Goal: Task Accomplishment & Management: Complete application form

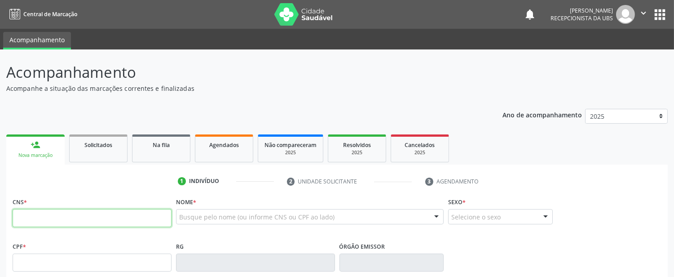
click at [42, 214] on input "text" at bounding box center [92, 218] width 159 height 18
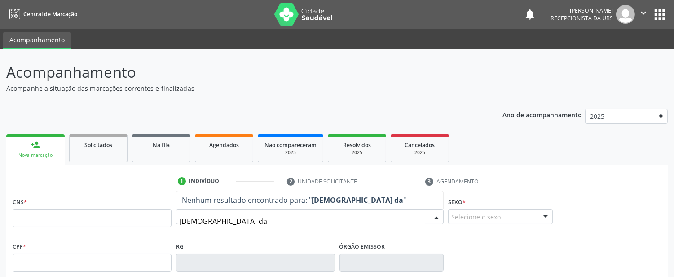
type input "cristiane da s"
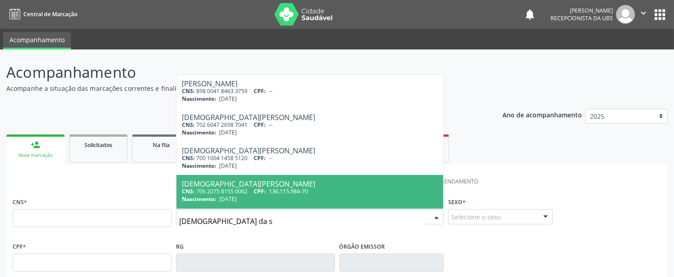
click at [227, 197] on span "10/06/2004" at bounding box center [228, 199] width 18 height 8
type input "706 2075 8155 0062"
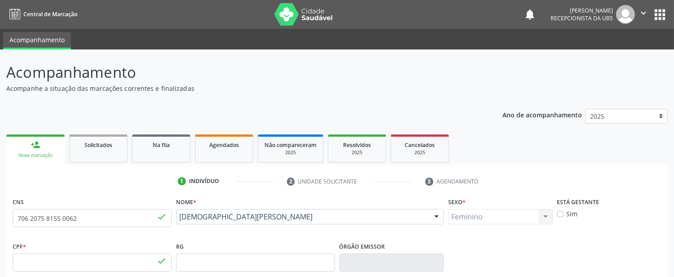
type input "136.115.984-70"
type input "10/06/2004"
type input "Joseane da Conceicao Martins"
type input "[PHONE_NUMBER]"
type input "142.741.844-63"
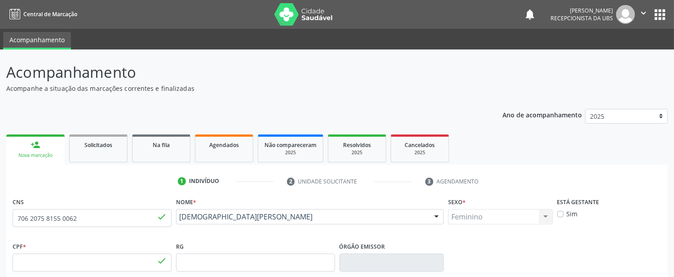
type input "S/N"
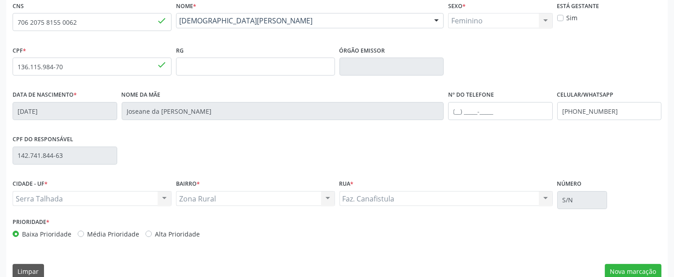
scroll to position [209, 0]
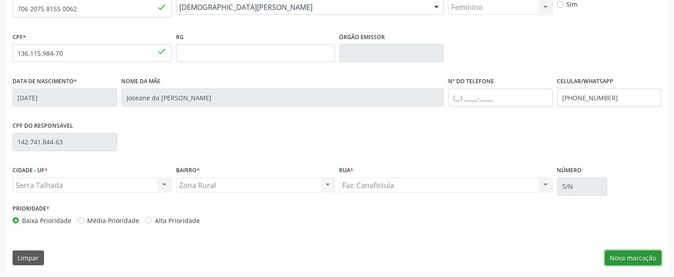
click at [608, 260] on button "Nova marcação" at bounding box center [633, 257] width 57 height 15
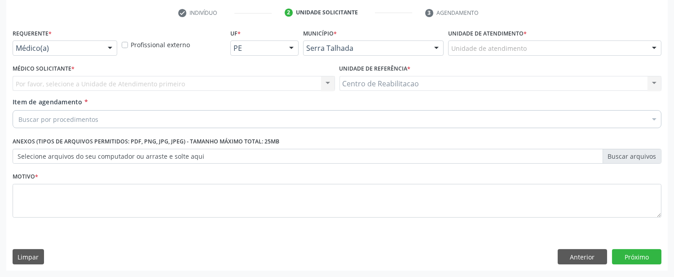
scroll to position [168, 0]
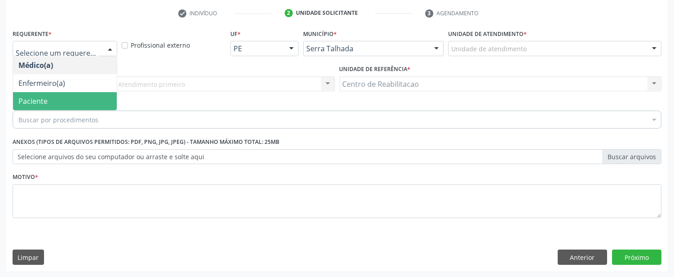
click at [43, 96] on span "Paciente" at bounding box center [32, 101] width 29 height 10
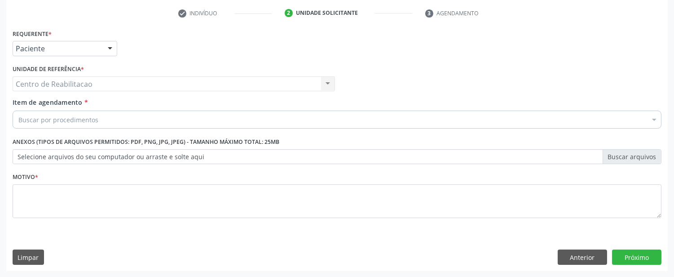
click at [88, 84] on div "Centro de Reabilitacao Centro de Reabilitacao Nenhum resultado encontrado para:…" at bounding box center [174, 83] width 322 height 15
click at [164, 154] on label "Selecione arquivos do seu computador ou arraste e solte aqui" at bounding box center [337, 156] width 649 height 15
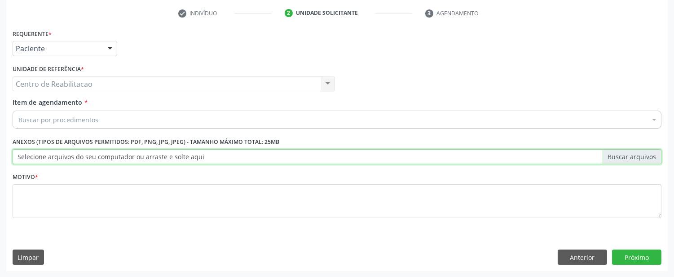
click at [164, 154] on input "Selecione arquivos do seu computador ou arraste e solte aqui" at bounding box center [337, 156] width 649 height 15
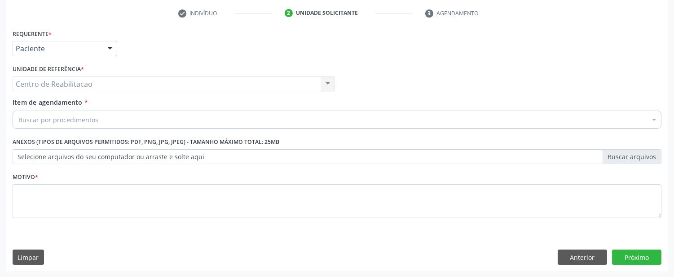
click at [99, 159] on label "Selecione arquivos do seu computador ou arraste e solte aqui" at bounding box center [337, 156] width 649 height 15
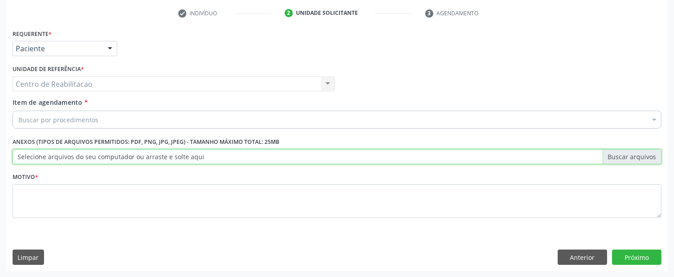
click at [99, 159] on input "Selecione arquivos do seu computador ou arraste e solte aqui" at bounding box center [337, 156] width 649 height 15
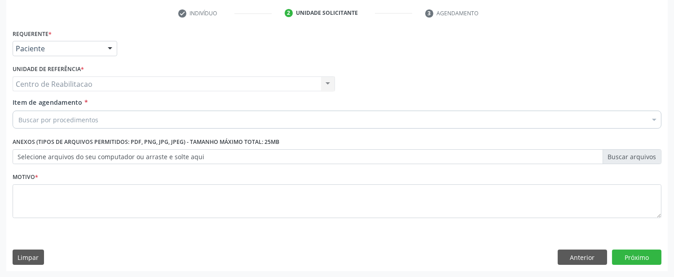
click at [153, 159] on label "Selecione arquivos do seu computador ou arraste e solte aqui" at bounding box center [337, 156] width 649 height 15
click at [153, 159] on input "Selecione arquivos do seu computador ou arraste e solte aqui" at bounding box center [337, 156] width 649 height 15
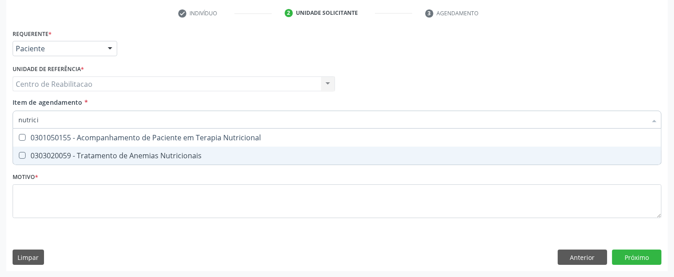
type input "nutricio"
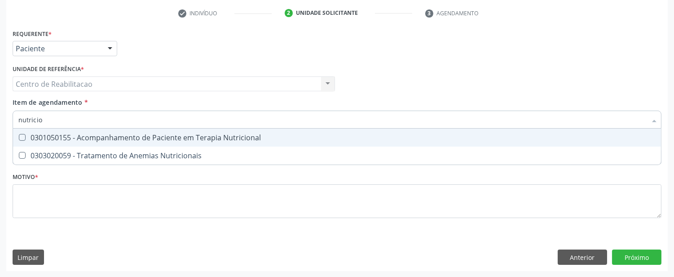
click at [56, 119] on input "nutricio" at bounding box center [332, 119] width 628 height 18
click at [23, 136] on Nutricional at bounding box center [22, 137] width 7 height 7
click at [19, 136] on Nutricional "checkbox" at bounding box center [16, 137] width 6 height 6
checkbox Nutricional "true"
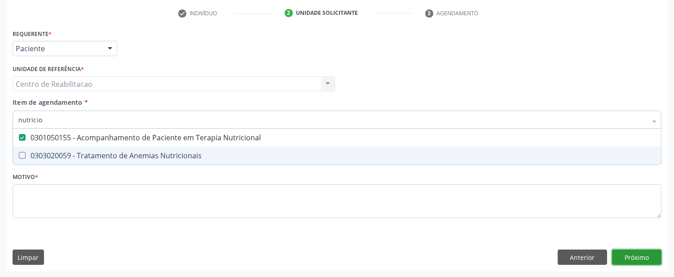
click at [639, 254] on div "Requerente * Paciente Médico(a) Enfermeiro(a) Paciente Nenhum resultado encontr…" at bounding box center [336, 149] width 661 height 244
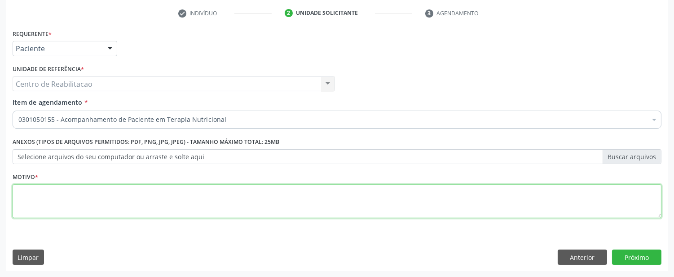
click at [119, 213] on textarea at bounding box center [337, 201] width 649 height 34
type textarea "00"
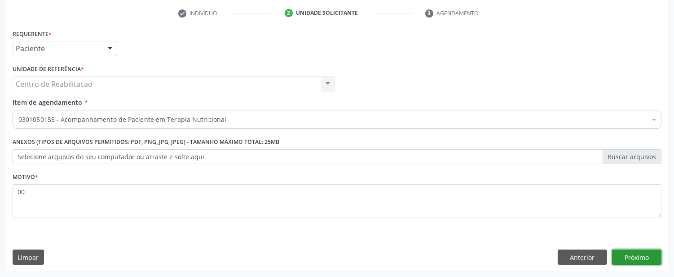
click at [647, 255] on button "Próximo" at bounding box center [636, 256] width 49 height 15
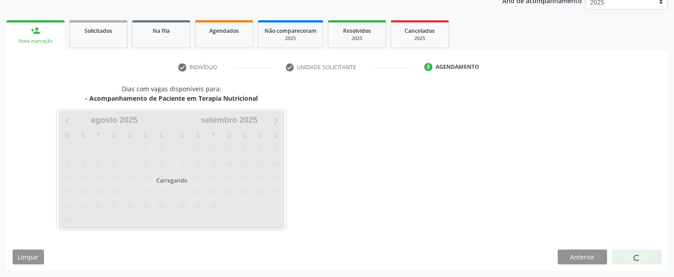
scroll to position [114, 0]
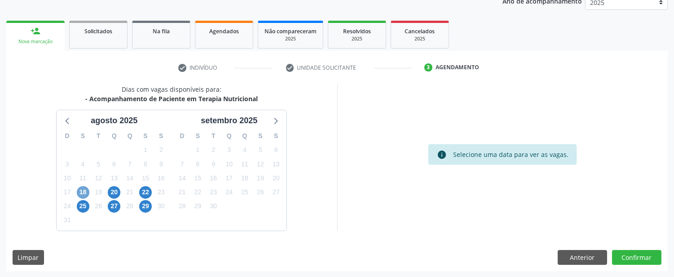
click at [77, 192] on span "18" at bounding box center [83, 192] width 13 height 13
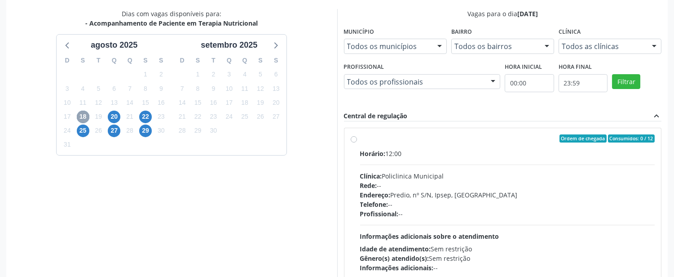
scroll to position [213, 0]
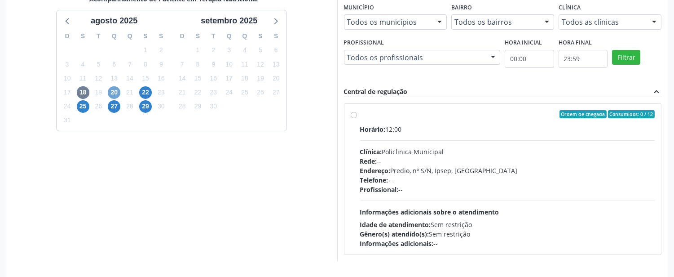
click at [111, 89] on span "20" at bounding box center [114, 92] width 13 height 13
click at [149, 91] on span "22" at bounding box center [145, 92] width 13 height 13
click at [87, 107] on span "25" at bounding box center [83, 106] width 13 height 13
click at [79, 95] on span "18" at bounding box center [83, 92] width 13 height 13
click at [109, 86] on div "20" at bounding box center [114, 92] width 13 height 14
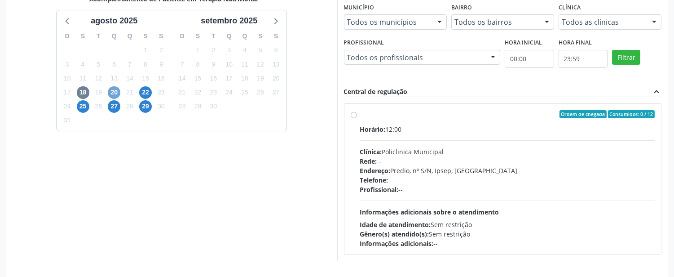
click at [110, 88] on span "20" at bounding box center [114, 92] width 13 height 13
click at [84, 106] on span "25" at bounding box center [83, 106] width 13 height 13
click at [360, 115] on label "Ordem de chegada Consumidos: 0 / 12 Horário: 12:00 Clínica: Policlinica Municip…" at bounding box center [507, 179] width 295 height 138
click at [356, 115] on input "Ordem de chegada Consumidos: 0 / 12 Horário: 12:00 Clínica: Policlinica Municip…" at bounding box center [354, 114] width 6 height 8
radio input "true"
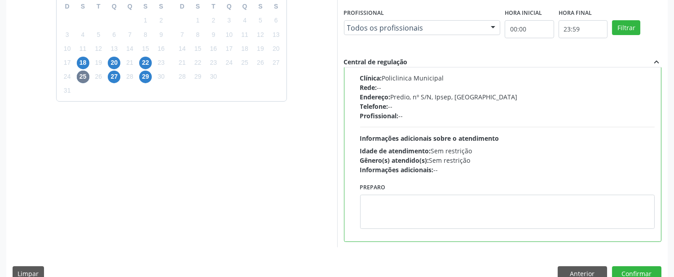
scroll to position [259, 0]
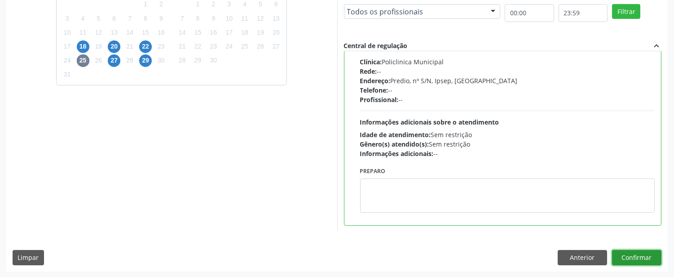
click at [641, 255] on button "Confirmar" at bounding box center [636, 257] width 49 height 15
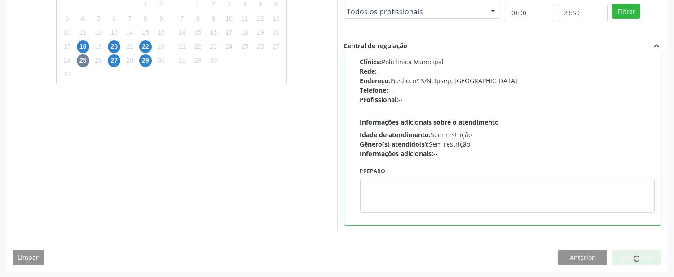
scroll to position [19, 0]
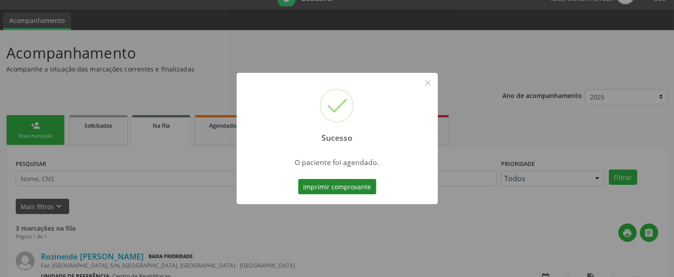
click at [361, 182] on button "Imprimir comprovante" at bounding box center [337, 186] width 78 height 15
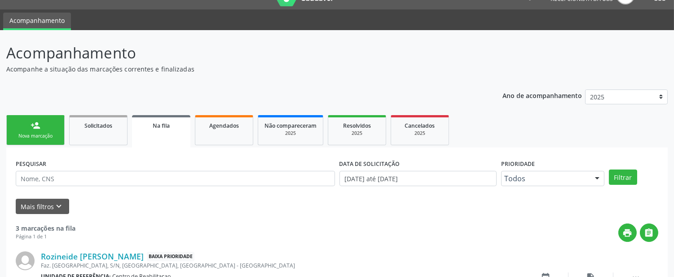
click at [25, 136] on div "Nova marcação" at bounding box center [35, 135] width 45 height 7
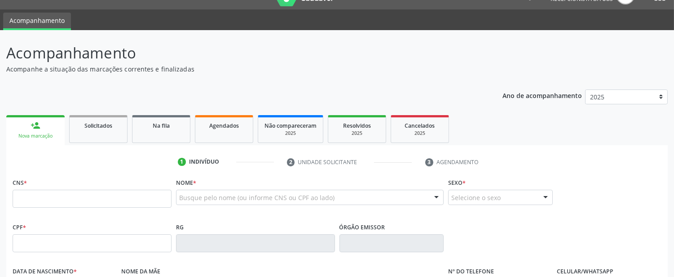
click at [20, 133] on div "Nova marcação" at bounding box center [36, 135] width 46 height 7
click at [37, 185] on div "CNS *" at bounding box center [92, 192] width 159 height 32
click at [38, 195] on input "text" at bounding box center [92, 199] width 159 height 18
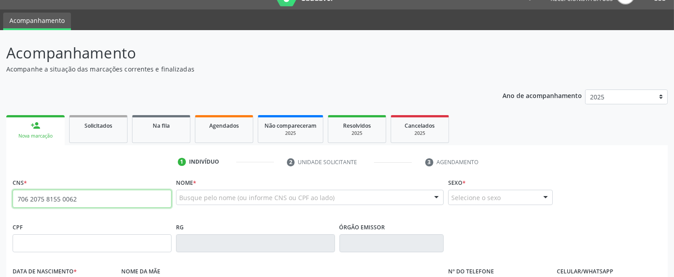
type input "706 2075 8155 0062"
type input "136.115.984-70"
type input "10/06/2004"
type input "Joseane da Conceicao Martins"
type input "[PHONE_NUMBER]"
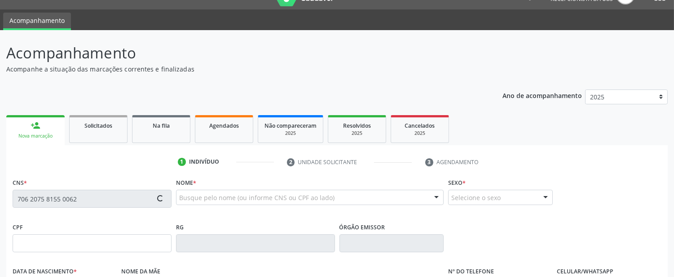
type input "[PHONE_NUMBER]"
type input "142.741.844-63"
type input "S/N"
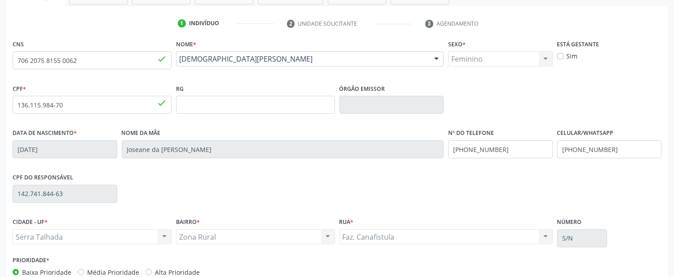
scroll to position [209, 0]
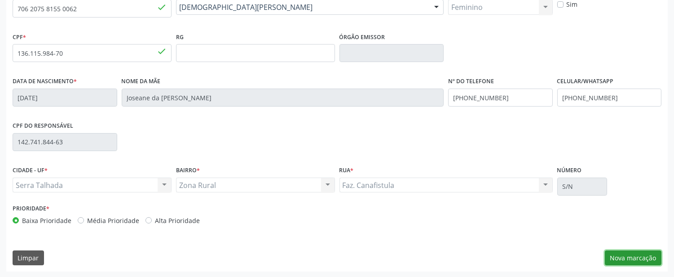
click at [640, 259] on button "Nova marcação" at bounding box center [633, 257] width 57 height 15
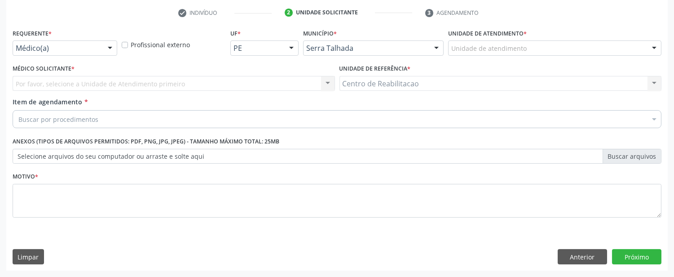
scroll to position [168, 0]
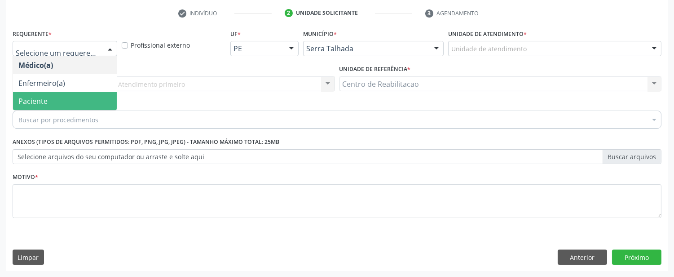
click at [48, 93] on span "Paciente" at bounding box center [65, 101] width 104 height 18
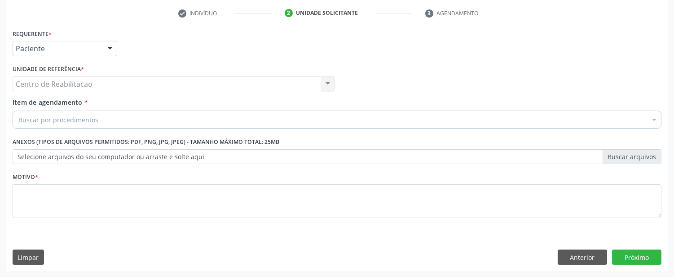
click at [41, 88] on div "Centro de Reabilitacao Centro de Reabilitacao Nenhum resultado encontrado para:…" at bounding box center [174, 83] width 322 height 15
click at [47, 79] on div "Centro de Reabilitacao Centro de Reabilitacao Nenhum resultado encontrado para:…" at bounding box center [174, 83] width 322 height 15
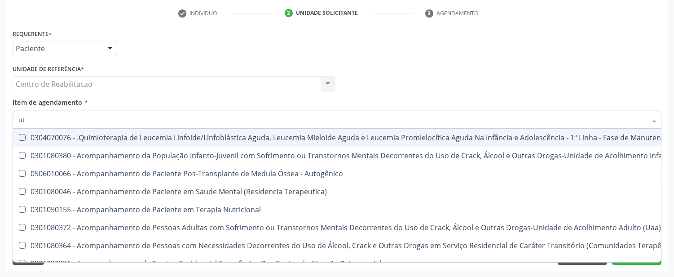
type input "u"
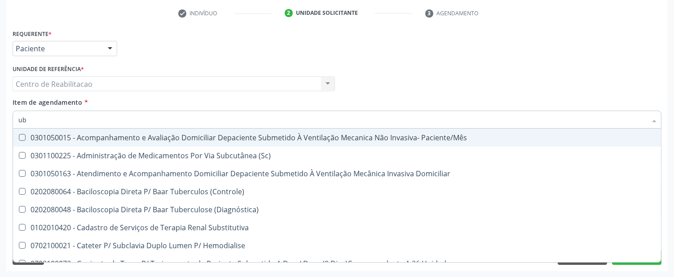
type input "u"
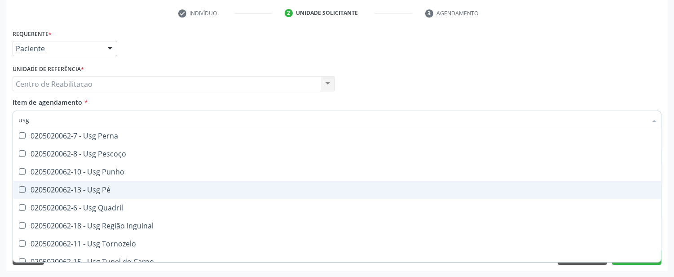
scroll to position [208, 0]
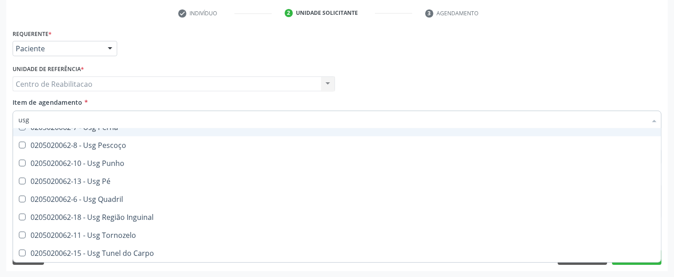
drag, startPoint x: 47, startPoint y: 114, endPoint x: 0, endPoint y: 119, distance: 47.0
click at [0, 119] on div "Acompanhamento Acompanhe a situação das marcações correntes e finalizadas Relat…" at bounding box center [337, 79] width 674 height 396
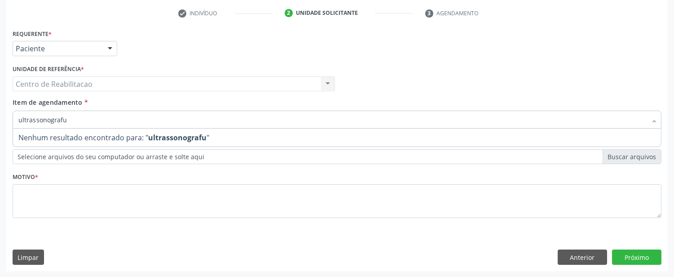
scroll to position [0, 0]
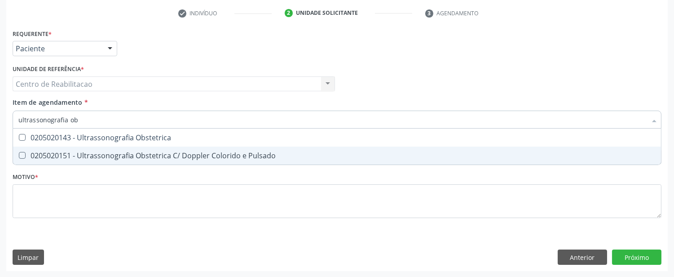
type input "ultrassonografia obs"
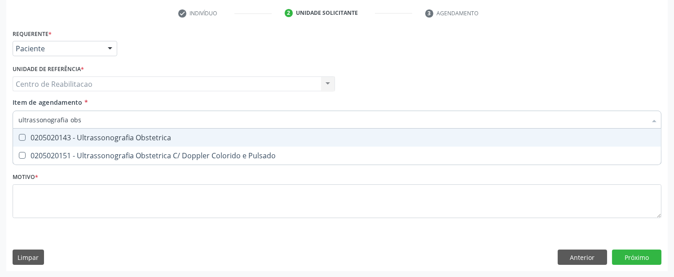
click at [19, 137] on Obstetrica at bounding box center [22, 137] width 7 height 7
click at [19, 137] on Obstetrica "checkbox" at bounding box center [16, 137] width 6 height 6
checkbox Obstetrica "true"
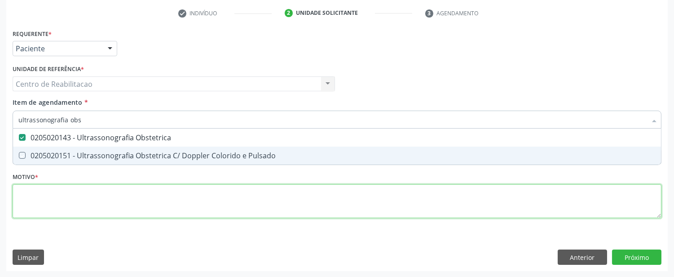
click at [442, 205] on div "Requerente * Paciente Médico(a) Enfermeiro(a) Paciente Nenhum resultado encontr…" at bounding box center [337, 128] width 649 height 203
checkbox Pulsado "true"
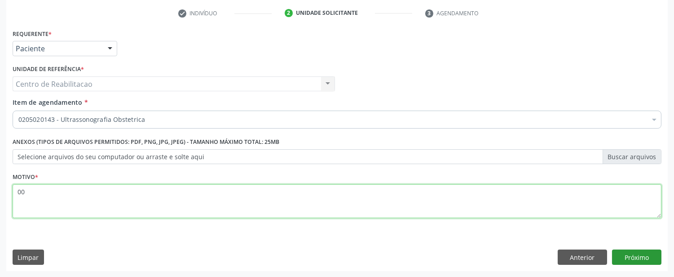
type textarea "00"
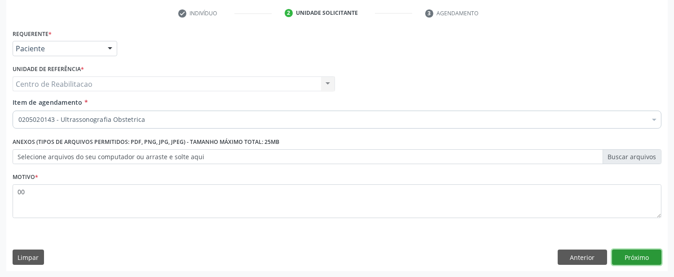
click at [638, 254] on button "Próximo" at bounding box center [636, 256] width 49 height 15
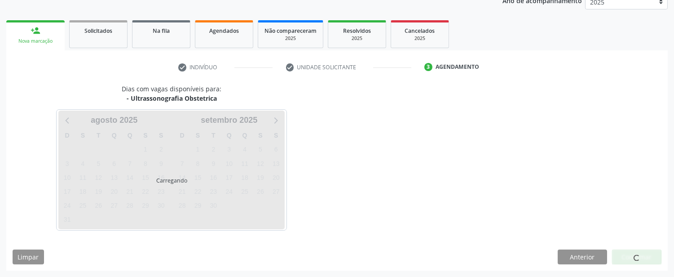
scroll to position [114, 0]
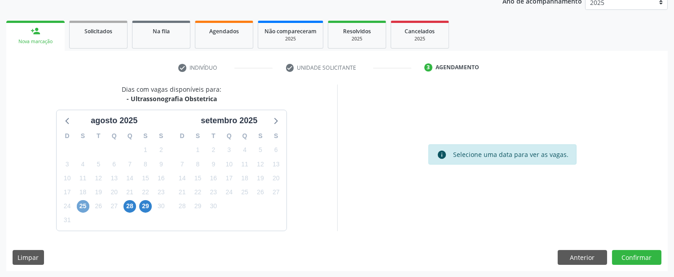
click at [79, 205] on span "25" at bounding box center [83, 206] width 13 height 13
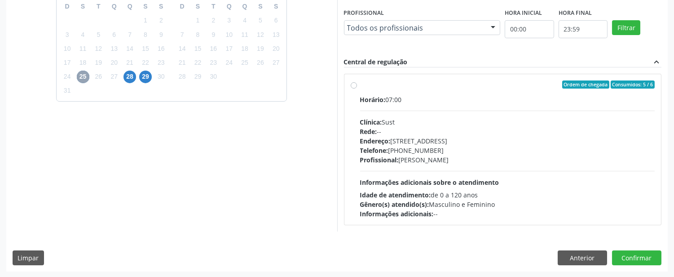
scroll to position [243, 0]
click at [360, 84] on label "Ordem de chegada Consumidos: 5 / 6 Horário: 07:00 Clínica: Sust Rede: -- Endere…" at bounding box center [507, 149] width 295 height 138
click at [353, 84] on input "Ordem de chegada Consumidos: 5 / 6 Horário: 07:00 Clínica: Sust Rede: -- Endere…" at bounding box center [354, 84] width 6 height 8
radio input "true"
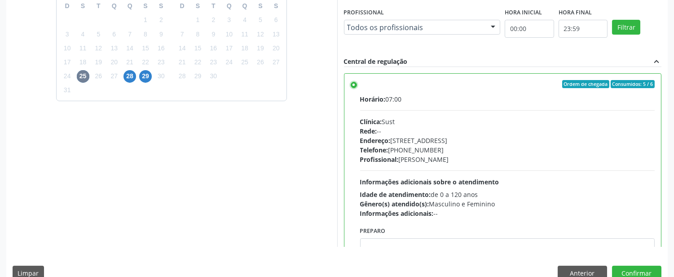
scroll to position [259, 0]
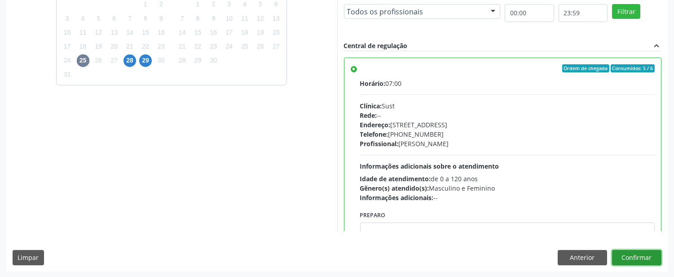
click at [639, 255] on button "Confirmar" at bounding box center [636, 257] width 49 height 15
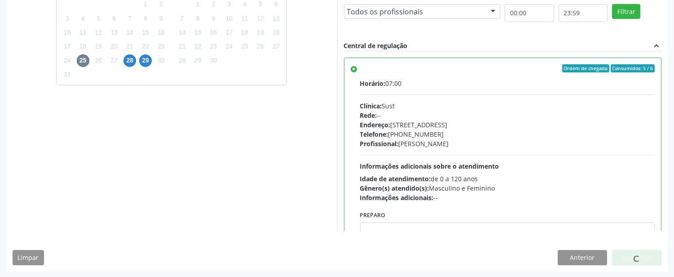
scroll to position [19, 0]
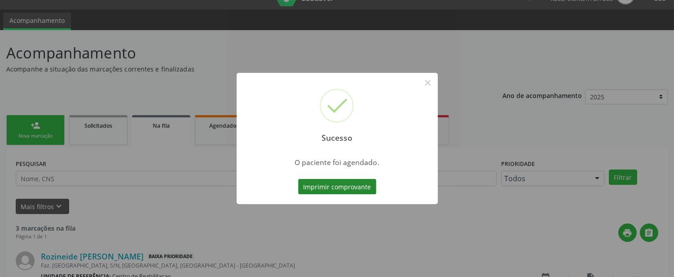
click at [331, 185] on button "Imprimir comprovante" at bounding box center [337, 186] width 78 height 15
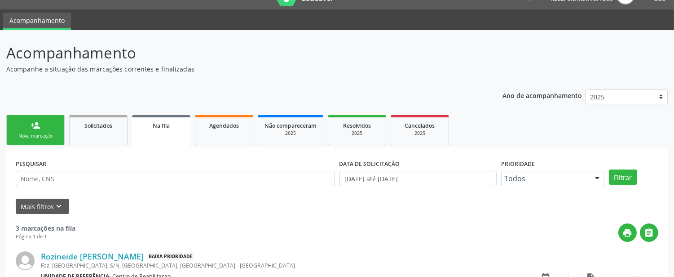
click at [44, 124] on link "person_add Nova marcação" at bounding box center [35, 130] width 58 height 30
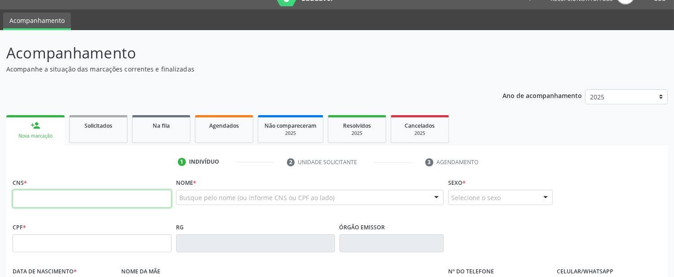
click at [60, 198] on input "text" at bounding box center [92, 199] width 159 height 18
type input "706 2075 8155 0062"
type input "136.115.984-70"
type input "10/06/2004"
type input "Joseane da Conceicao Martins"
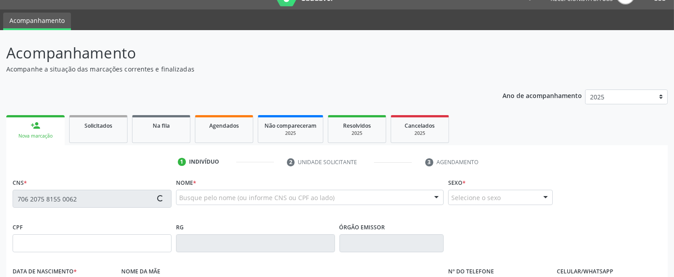
type input "[PHONE_NUMBER]"
type input "142.741.844-63"
type input "S/N"
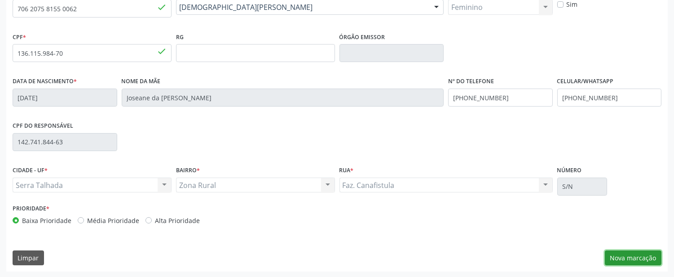
click at [631, 256] on button "Nova marcação" at bounding box center [633, 257] width 57 height 15
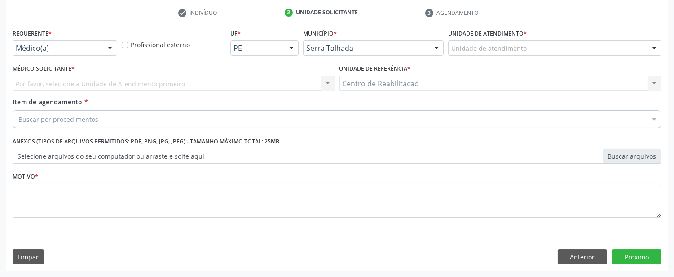
scroll to position [168, 0]
click at [35, 77] on div "Por favor, selecione a Unidade de Atendimento primeiro Nenhum resultado encontr…" at bounding box center [174, 83] width 322 height 15
click at [41, 54] on div "Médico(a)" at bounding box center [65, 48] width 105 height 15
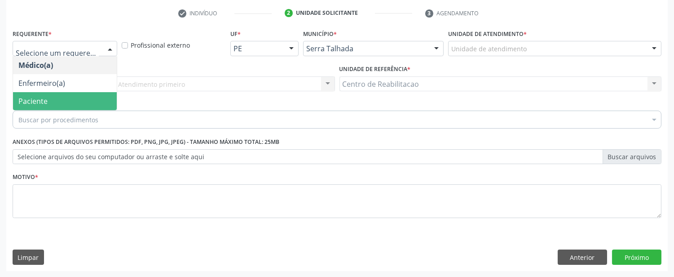
click at [51, 100] on span "Paciente" at bounding box center [65, 101] width 104 height 18
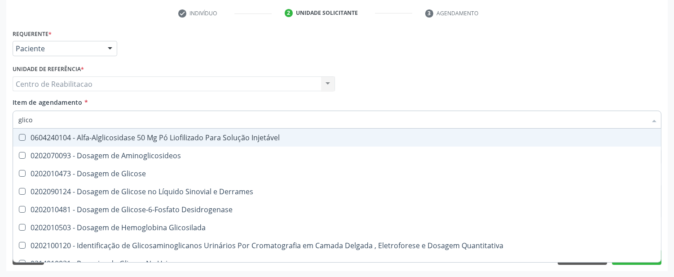
type input "glicos"
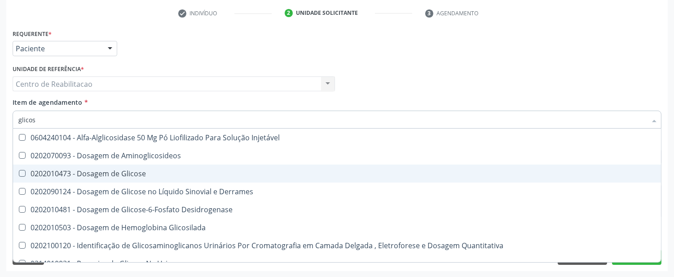
click at [22, 172] on Glicose at bounding box center [22, 173] width 7 height 7
click at [19, 172] on Glicose "checkbox" at bounding box center [16, 173] width 6 height 6
checkbox Glicose "true"
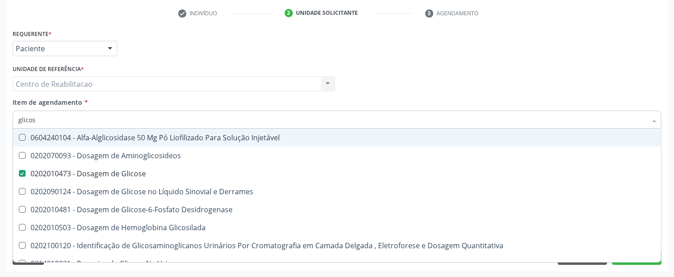
drag, startPoint x: 39, startPoint y: 117, endPoint x: 0, endPoint y: 119, distance: 38.7
click at [0, 123] on div "Acompanhamento Acompanhe a situação das marcações correntes e finalizadas Relat…" at bounding box center [337, 79] width 674 height 396
type input "hem"
checkbox Glicose "false"
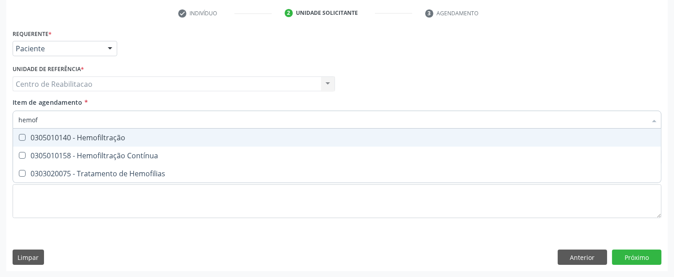
type input "hemofr"
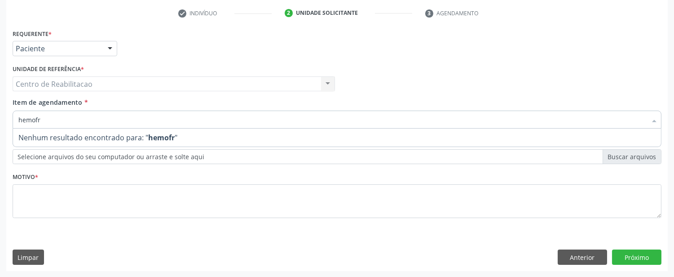
drag, startPoint x: 43, startPoint y: 117, endPoint x: 0, endPoint y: 101, distance: 46.0
click at [0, 101] on div "Acompanhamento Acompanhe a situação das marcações correntes e finalizadas Relat…" at bounding box center [337, 79] width 674 height 396
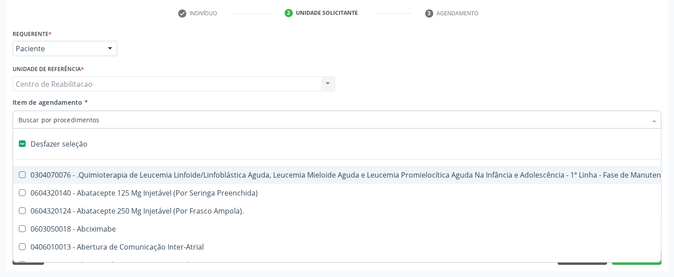
scroll to position [0, 0]
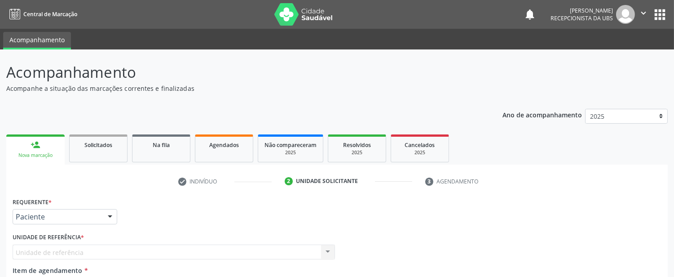
click at [45, 152] on div "Nova marcação" at bounding box center [36, 155] width 46 height 7
checkbox Glicose "true"
click at [30, 146] on link "person_add Nova marcação" at bounding box center [35, 149] width 58 height 30
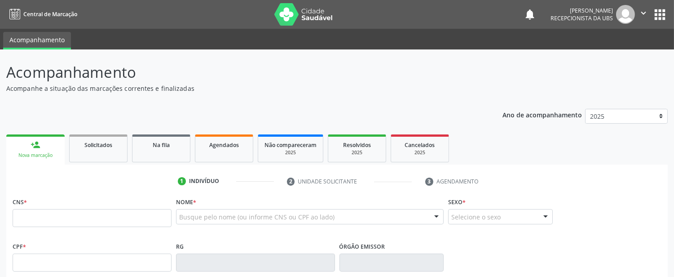
click at [176, 225] on div "Busque pelo nome (ou informe CNS ou CPF ao lado) Nenhum resultado encontrado pa…" at bounding box center [310, 220] width 268 height 22
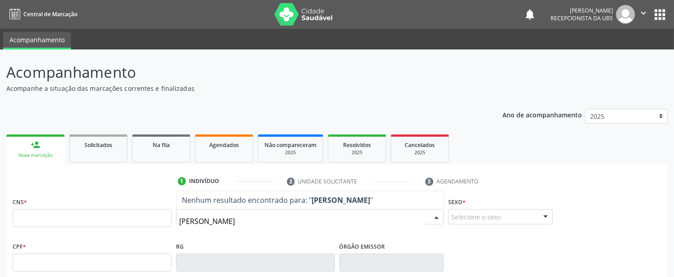
type input "vanessa geis"
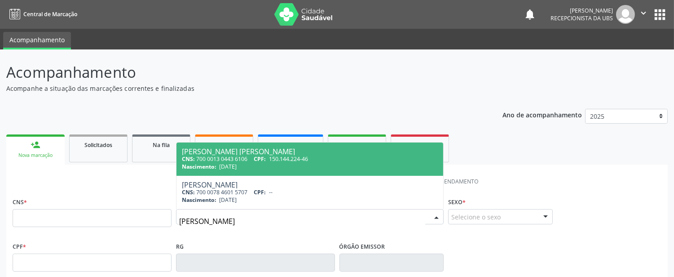
click at [253, 162] on div "CNS: 700 0013 0443 6106 CPF: 150.144.224-46" at bounding box center [310, 159] width 256 height 8
type input "700 0013 0443 6106"
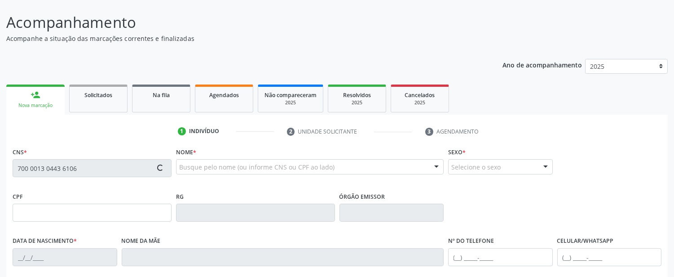
type input "150.144.224-46"
type input "05/11/2002"
type input "Maria de Lourdes de Magalhaes"
type input "(99) 99999-9999"
type input "057.669.974-85"
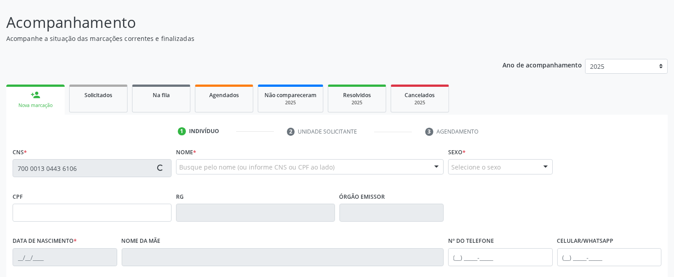
type input "80"
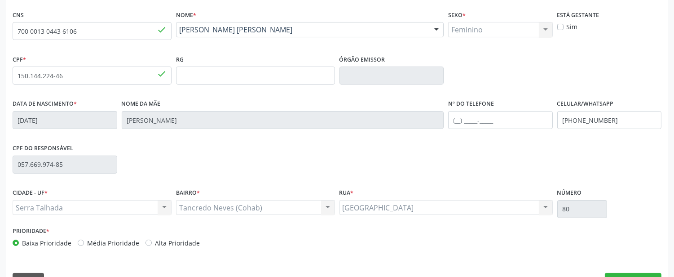
scroll to position [209, 0]
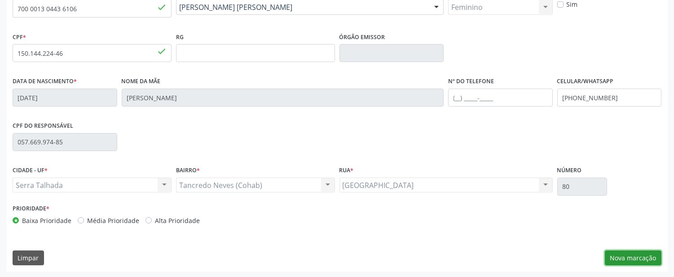
click at [634, 250] on button "Nova marcação" at bounding box center [633, 257] width 57 height 15
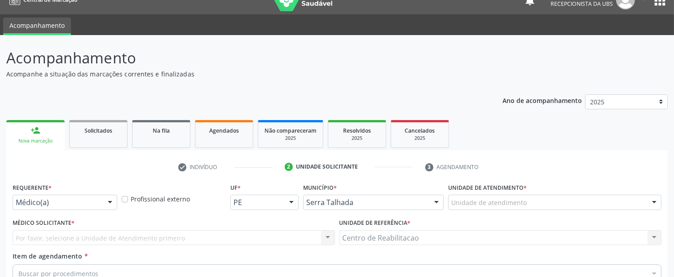
scroll to position [0, 0]
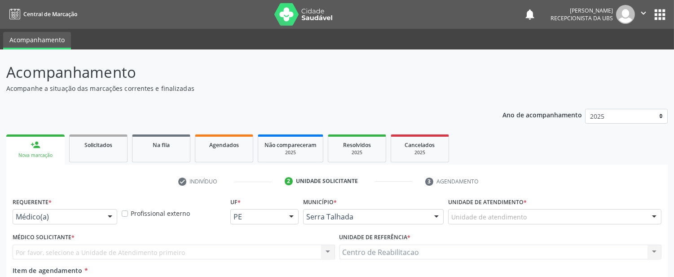
click at [46, 149] on link "person_add Nova marcação" at bounding box center [35, 149] width 58 height 30
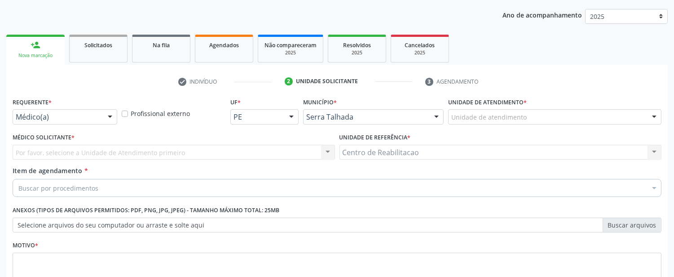
scroll to position [168, 0]
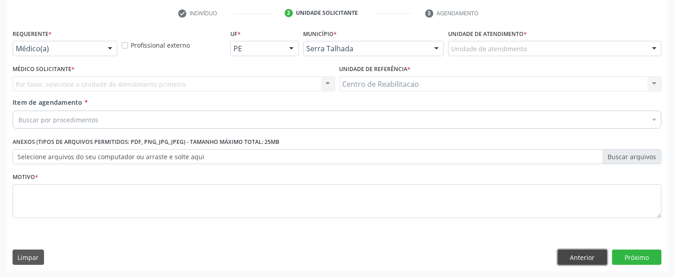
click at [592, 251] on button "Anterior" at bounding box center [582, 256] width 49 height 15
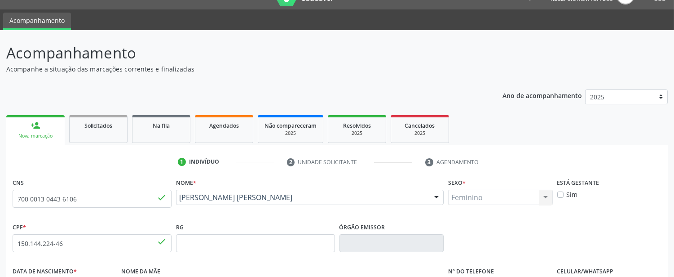
scroll to position [18, 0]
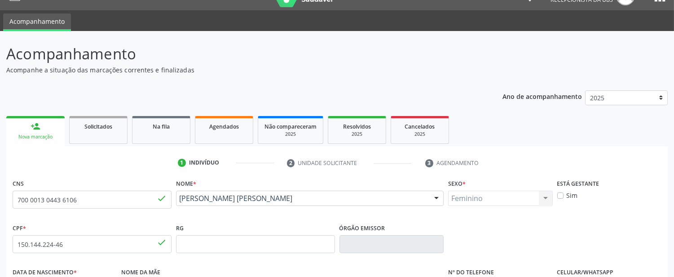
click at [38, 128] on div "person_add" at bounding box center [36, 126] width 10 height 10
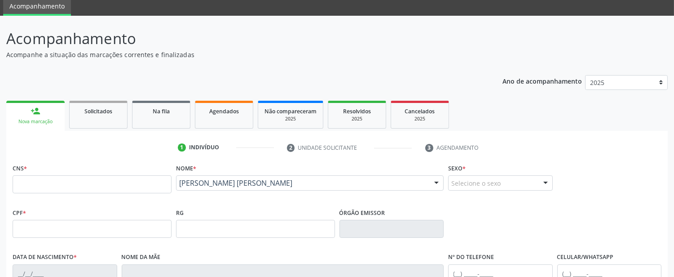
scroll to position [50, 0]
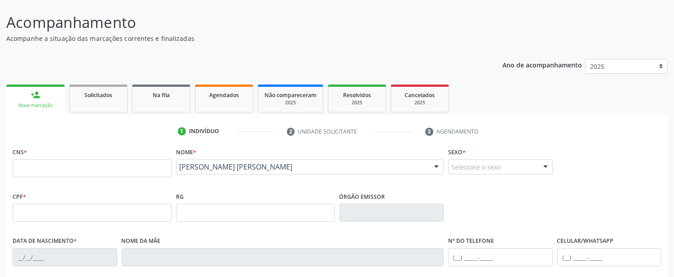
click at [63, 183] on div "CNS *" at bounding box center [91, 167] width 163 height 44
click at [62, 179] on fieldset "CNS *" at bounding box center [92, 164] width 159 height 38
click at [64, 171] on input "text" at bounding box center [92, 168] width 159 height 18
type input "700 0078 4601 5707"
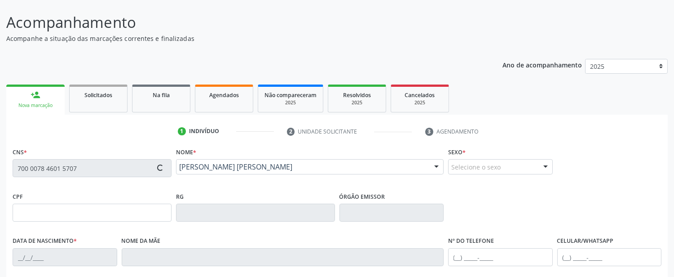
type input "[DATE]"
type input "[PERSON_NAME]"
type input "[PHONE_NUMBER]"
type input "1118"
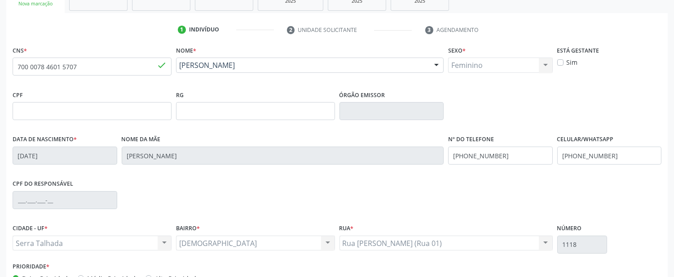
scroll to position [209, 0]
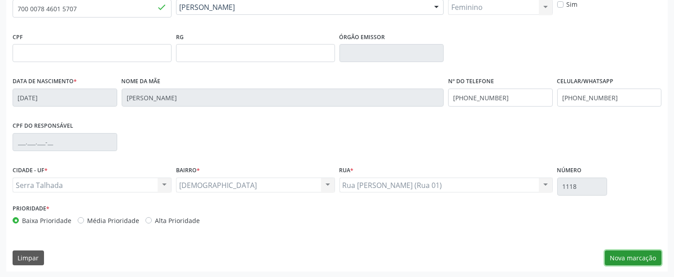
click at [626, 256] on button "Nova marcação" at bounding box center [633, 257] width 57 height 15
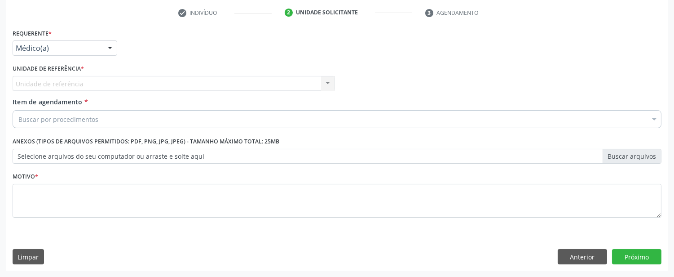
scroll to position [168, 0]
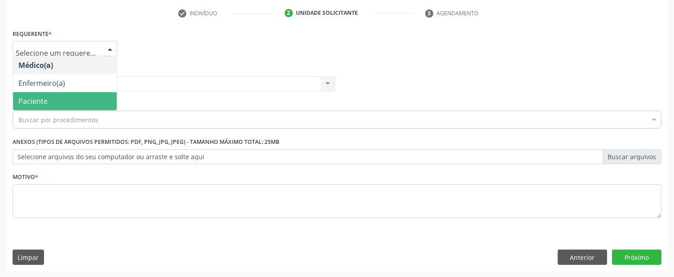
click at [64, 103] on span "Paciente" at bounding box center [65, 101] width 104 height 18
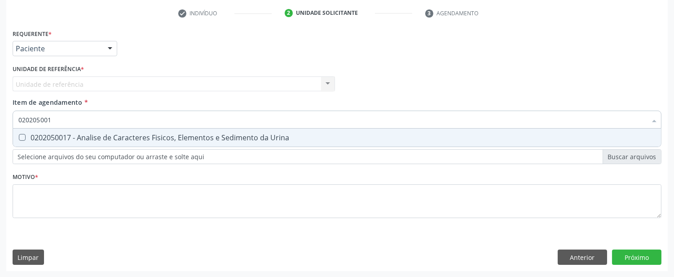
type input "0202050017"
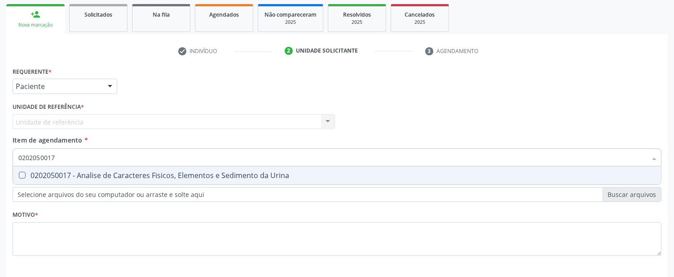
scroll to position [150, 0]
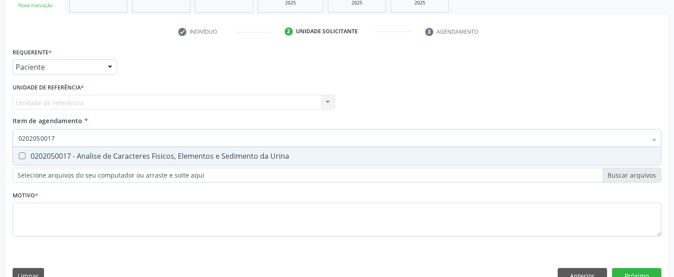
click at [22, 152] on Urina at bounding box center [22, 155] width 7 height 7
click at [19, 153] on Urina "checkbox" at bounding box center [16, 156] width 6 height 6
checkbox Urina "true"
drag, startPoint x: 60, startPoint y: 135, endPoint x: 0, endPoint y: 119, distance: 61.6
click at [0, 118] on div "Acompanhamento Acompanhe a situação das marcações correntes e finalizadas Relat…" at bounding box center [337, 98] width 674 height 396
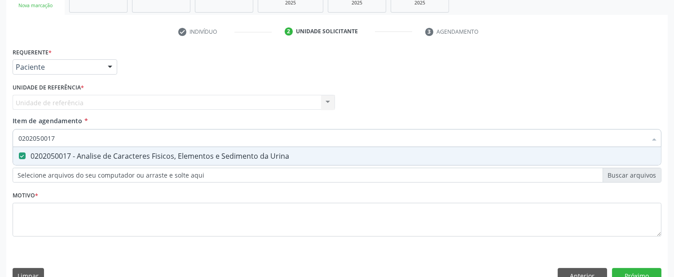
click at [82, 138] on input "0202050017" at bounding box center [332, 138] width 628 height 18
click at [70, 132] on input "0202050017" at bounding box center [332, 138] width 628 height 18
click at [59, 138] on input "0202050017" at bounding box center [332, 138] width 628 height 18
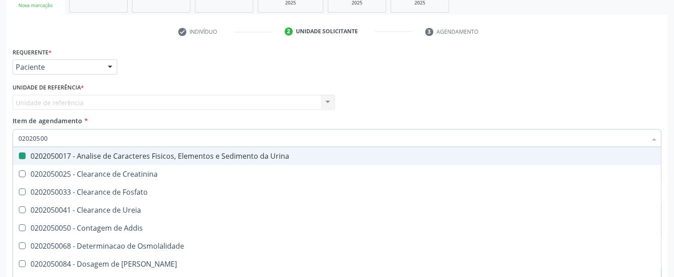
type input "020205008"
checkbox Urina "false"
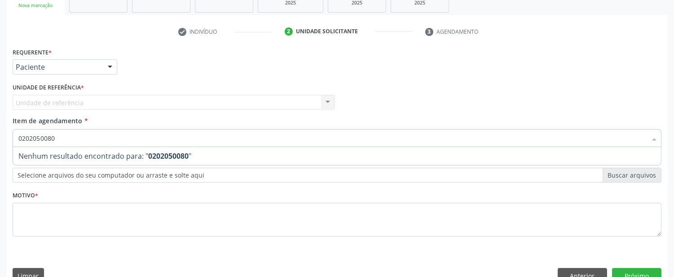
drag, startPoint x: 73, startPoint y: 141, endPoint x: 47, endPoint y: 133, distance: 27.7
click at [47, 132] on input "0202050080" at bounding box center [332, 138] width 628 height 18
click at [61, 137] on input "0202050080" at bounding box center [332, 138] width 628 height 18
click at [55, 139] on input "0202050080" at bounding box center [332, 138] width 628 height 18
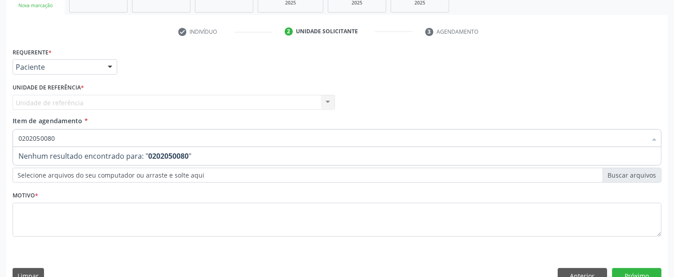
click at [55, 139] on input "0202050080" at bounding box center [332, 138] width 628 height 18
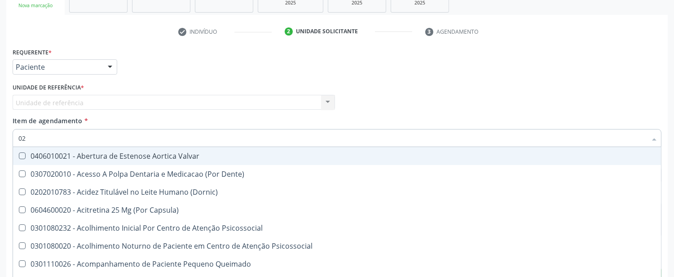
type input "020"
checkbox Terapeutica "true"
checkbox Urina "false"
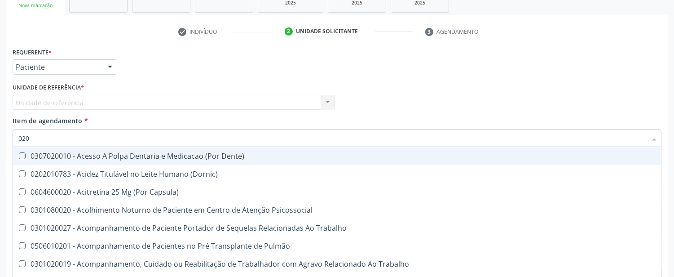
type input "0202"
checkbox Capsula\) "true"
checkbox Urina "false"
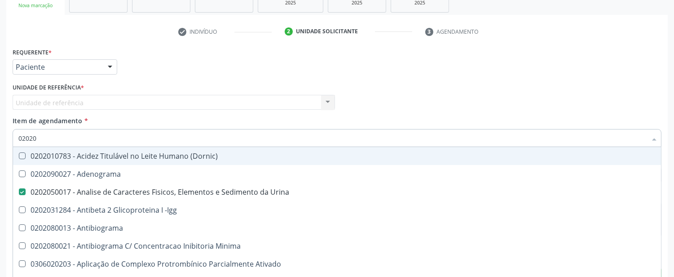
type input "020208"
checkbox Urina "false"
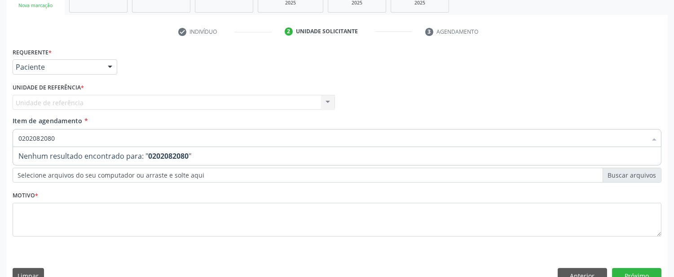
click at [190, 154] on span "Nenhum resultado encontrado para: " 0202082080 "" at bounding box center [337, 156] width 648 height 18
drag, startPoint x: 81, startPoint y: 141, endPoint x: 0, endPoint y: 162, distance: 83.5
click at [0, 162] on div "Acompanhamento Acompanhe a situação das marcações correntes e finalizadas Relat…" at bounding box center [337, 98] width 674 height 396
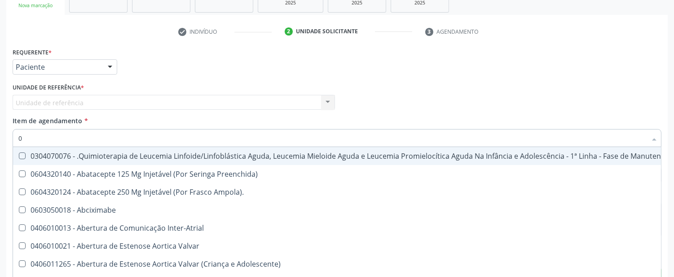
type input "02"
checkbox Coração "true"
checkbox Urina "false"
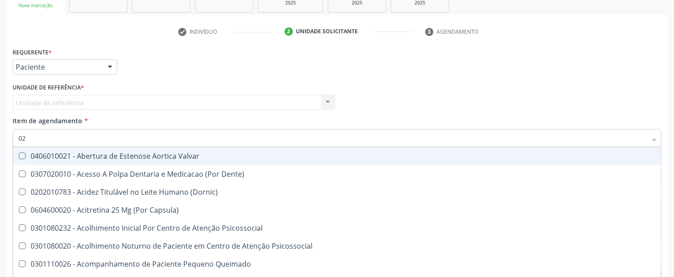
type input "020"
checkbox Terapeutica "true"
checkbox Urina "false"
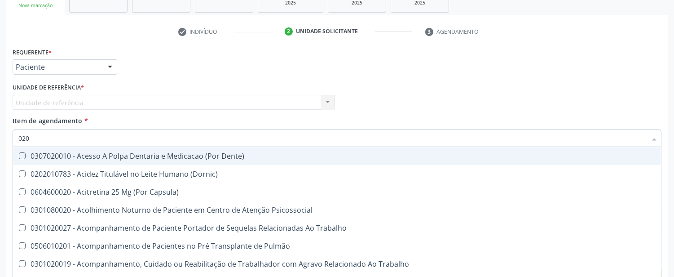
type input "0202"
checkbox Capsula\) "true"
checkbox Urina "false"
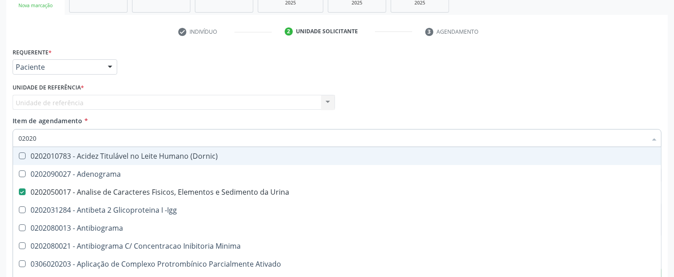
type input "020208"
checkbox Urina "false"
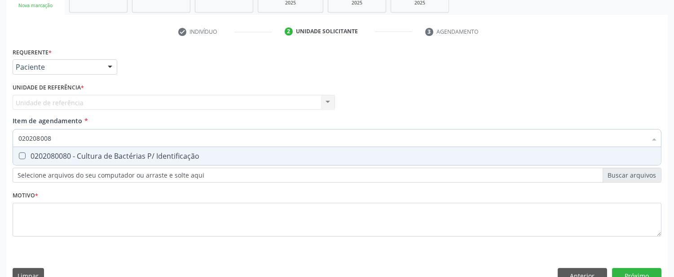
type input "0202080080"
click at [21, 154] on Identificação at bounding box center [22, 155] width 7 height 7
click at [19, 154] on Identificação "checkbox" at bounding box center [16, 156] width 6 height 6
checkbox Identificação "true"
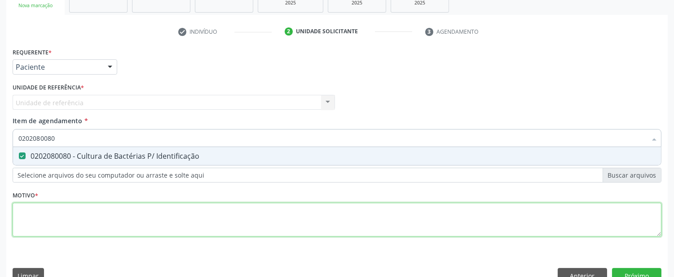
click at [353, 229] on div "Requerente * Paciente Médico(a) Enfermeiro(a) Paciente Nenhum resultado encontr…" at bounding box center [337, 146] width 649 height 203
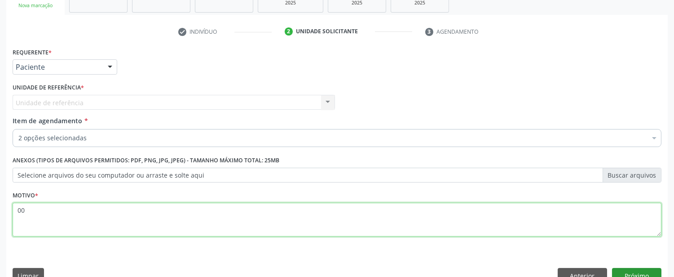
type textarea "00"
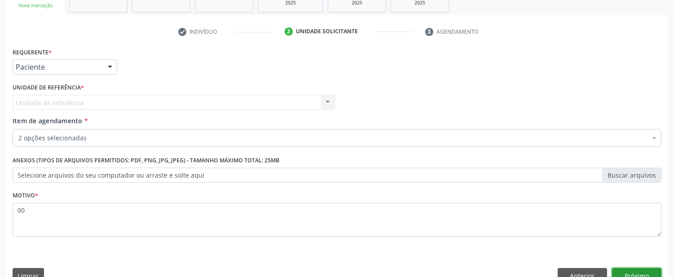
click at [646, 276] on button "Próximo" at bounding box center [636, 275] width 49 height 15
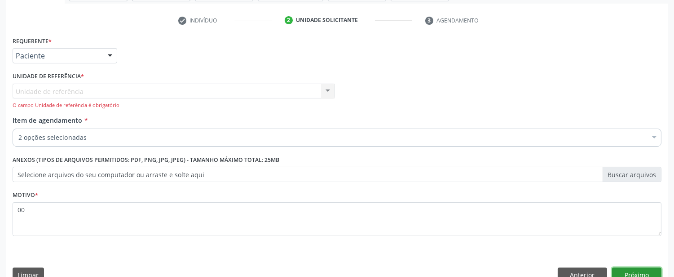
scroll to position [178, 0]
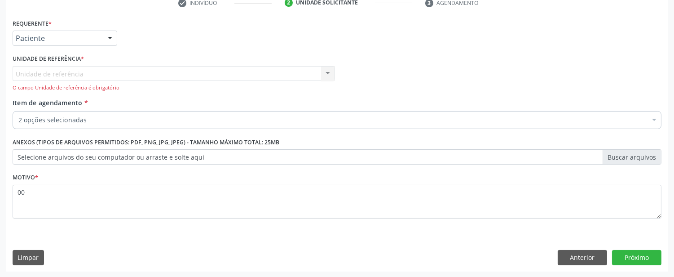
click at [327, 71] on div "Unidade de referência Centro de Reabilitacao Nenhum resultado encontrado para: …" at bounding box center [174, 79] width 322 height 26
click at [334, 77] on div "Unidade de referência Centro de Reabilitacao Nenhum resultado encontrado para: …" at bounding box center [174, 79] width 322 height 26
drag, startPoint x: 326, startPoint y: 75, endPoint x: 280, endPoint y: 77, distance: 46.3
click at [325, 75] on div "Unidade de referência Centro de Reabilitacao Nenhum resultado encontrado para: …" at bounding box center [174, 79] width 322 height 26
click at [279, 78] on div "Unidade de referência Centro de Reabilitacao Nenhum resultado encontrado para: …" at bounding box center [174, 79] width 322 height 26
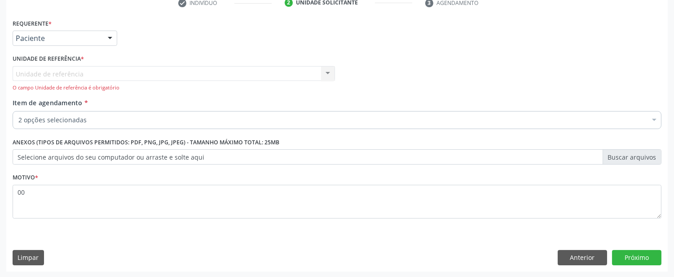
drag, startPoint x: 258, startPoint y: 80, endPoint x: 253, endPoint y: 78, distance: 5.4
click at [255, 79] on div "Unidade de referência Centro de Reabilitacao Nenhum resultado encontrado para: …" at bounding box center [174, 79] width 322 height 26
click at [248, 71] on div "Unidade de referência Centro de Reabilitacao Nenhum resultado encontrado para: …" at bounding box center [174, 79] width 322 height 26
click at [163, 74] on div "Unidade de referência Centro de Reabilitacao Nenhum resultado encontrado para: …" at bounding box center [174, 79] width 322 height 26
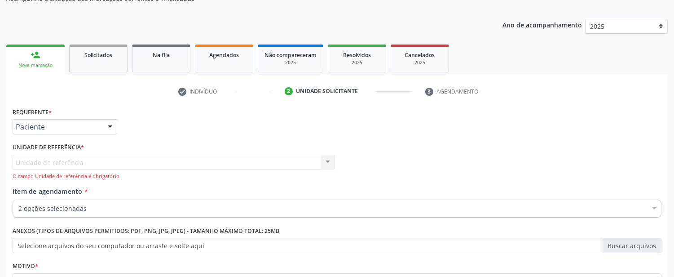
scroll to position [79, 0]
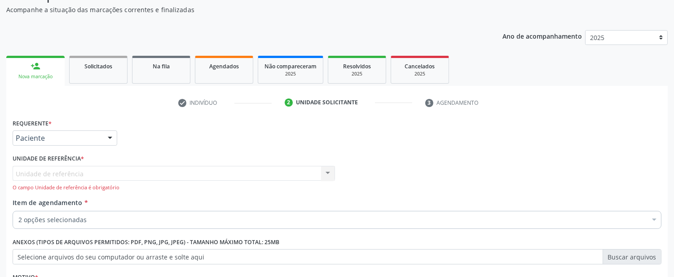
click at [163, 184] on div "O campo Unidade de referência é obrigatório" at bounding box center [174, 188] width 322 height 8
click at [163, 179] on div "Unidade de referência Centro de Reabilitacao Nenhum resultado encontrado para: …" at bounding box center [174, 179] width 322 height 26
click at [159, 176] on div "Unidade de referência Centro de Reabilitacao Nenhum resultado encontrado para: …" at bounding box center [174, 179] width 322 height 26
click at [159, 167] on div "Unidade de referência Centro de Reabilitacao Nenhum resultado encontrado para: …" at bounding box center [174, 179] width 322 height 26
click at [102, 180] on div "Unidade de referência Centro de Reabilitacao Nenhum resultado encontrado para: …" at bounding box center [174, 179] width 322 height 26
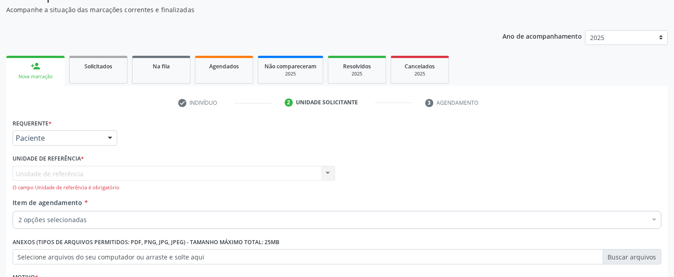
click at [105, 172] on div "Unidade de referência Centro de Reabilitacao Nenhum resultado encontrado para: …" at bounding box center [174, 179] width 322 height 26
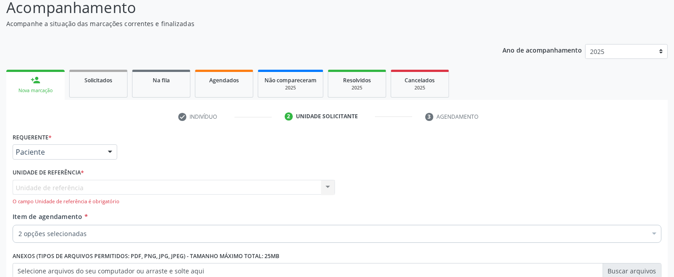
scroll to position [178, 0]
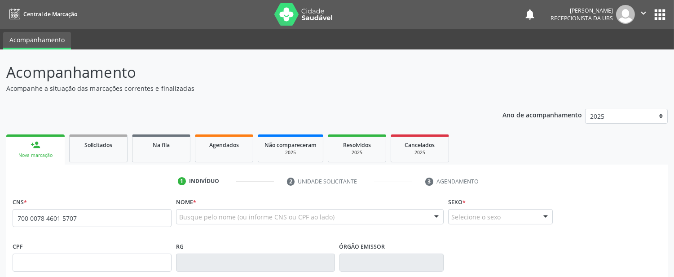
type input "700 0078 4601 5707"
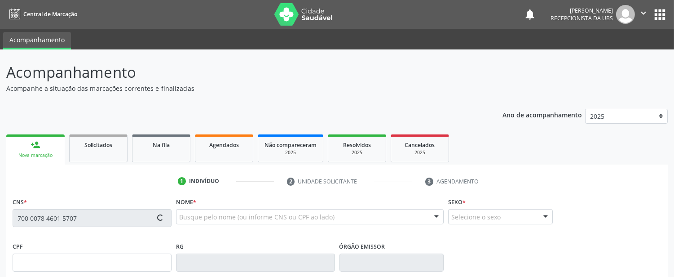
type input "[DATE]"
type input "[PERSON_NAME]"
type input "[PHONE_NUMBER]"
type input "1118"
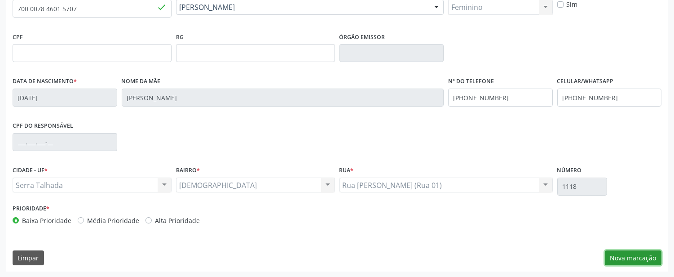
click at [629, 252] on button "Nova marcação" at bounding box center [633, 257] width 57 height 15
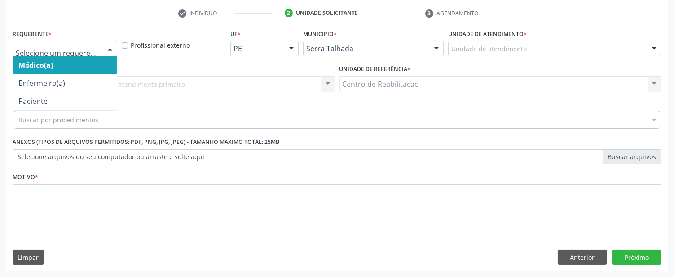
drag, startPoint x: 29, startPoint y: 44, endPoint x: 33, endPoint y: 59, distance: 15.8
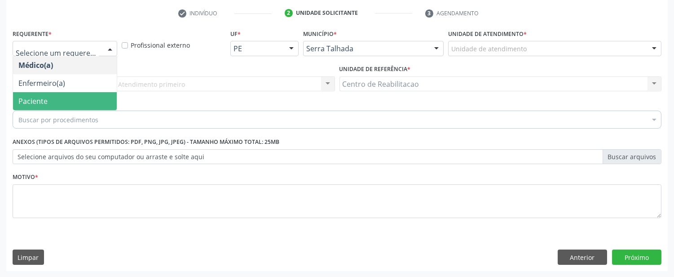
click at [42, 99] on span "Paciente" at bounding box center [32, 101] width 29 height 10
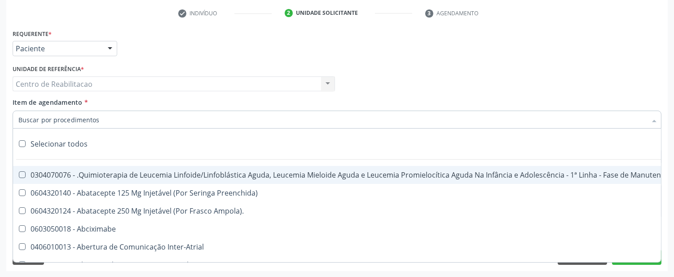
click at [72, 87] on div "Centro de Reabilitacao Centro de Reabilitacao Nenhum resultado encontrado para:…" at bounding box center [174, 83] width 322 height 15
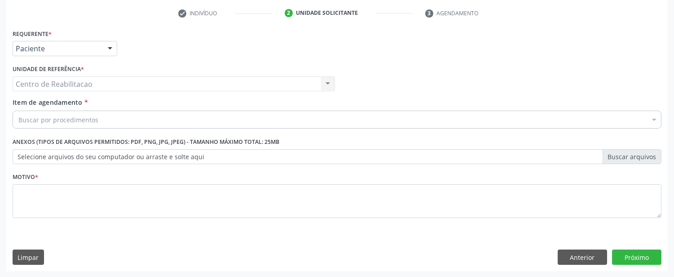
click at [104, 79] on div "Centro de Reabilitacao Centro de Reabilitacao Nenhum resultado encontrado para:…" at bounding box center [174, 83] width 322 height 15
click at [326, 84] on div "Centro de Reabilitacao Centro de Reabilitacao Nenhum resultado encontrado para:…" at bounding box center [174, 83] width 322 height 15
click at [192, 120] on div "Buscar por procedimentos" at bounding box center [337, 119] width 649 height 18
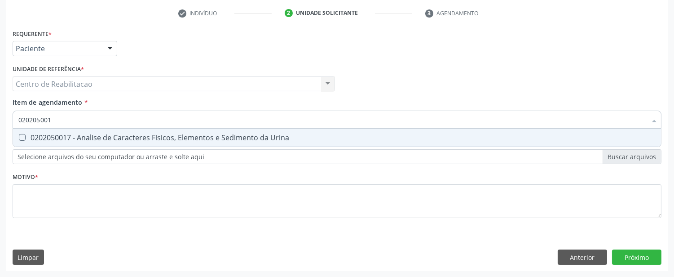
type input "0202050017"
click at [22, 136] on Urina at bounding box center [22, 137] width 7 height 7
click at [19, 136] on Urina "checkbox" at bounding box center [16, 137] width 6 height 6
checkbox Urina "true"
drag, startPoint x: 70, startPoint y: 120, endPoint x: 0, endPoint y: 121, distance: 69.6
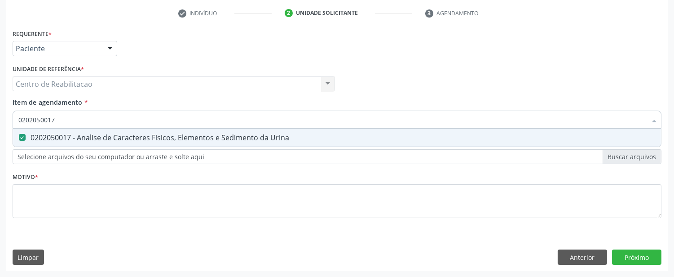
click at [0, 120] on div "Acompanhamento Acompanhe a situação das marcações correntes e finalizadas Relat…" at bounding box center [337, 79] width 674 height 396
type input "02"
checkbox Urina "false"
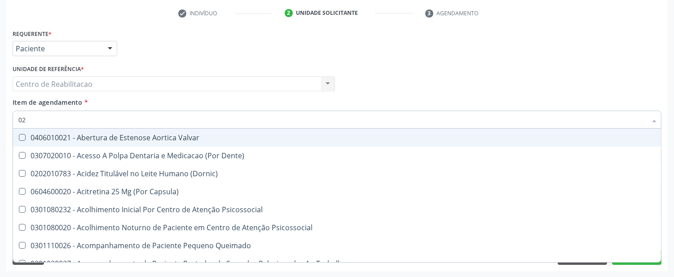
type input "020"
checkbox Terapeutica "true"
checkbox Urina "false"
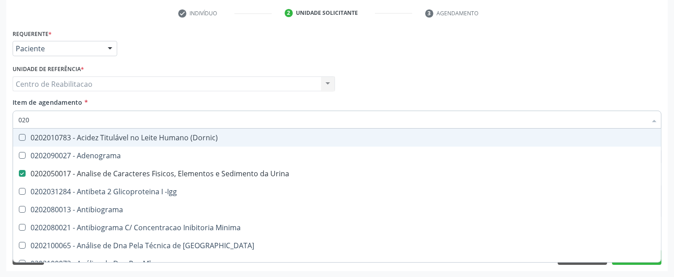
type input "0202"
checkbox Urina "true"
checkbox Creatinina "false"
type input "020202"
checkbox Urina "false"
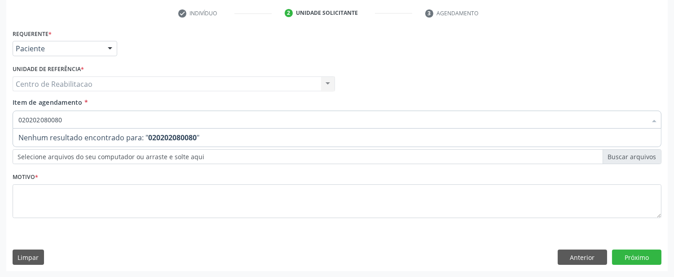
drag, startPoint x: 230, startPoint y: 142, endPoint x: 217, endPoint y: 136, distance: 14.3
click at [218, 136] on span "Nenhum resultado encontrado para: " 020202080080 "" at bounding box center [337, 137] width 648 height 18
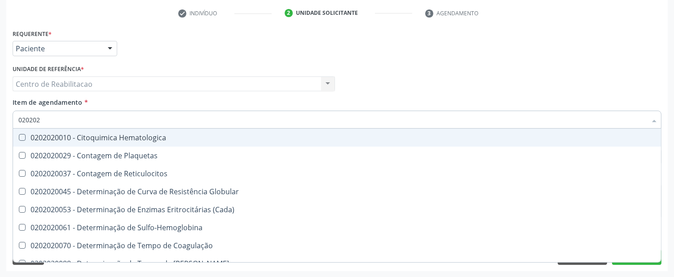
type input "02020"
checkbox Reticulocitos "true"
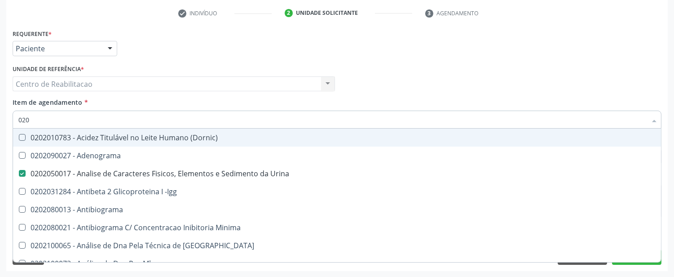
type input "02"
checkbox Urina "false"
checkbox Creatinina "false"
checkbox Ferro "true"
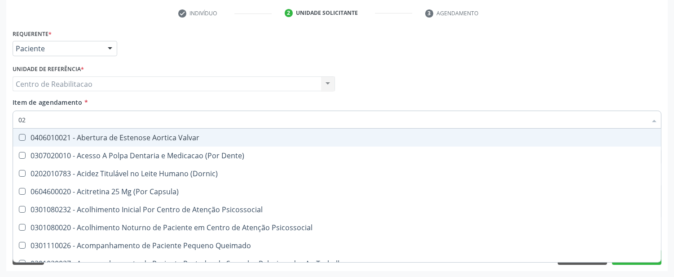
type input "0"
checkbox Urina "false"
checkbox Especializada "true"
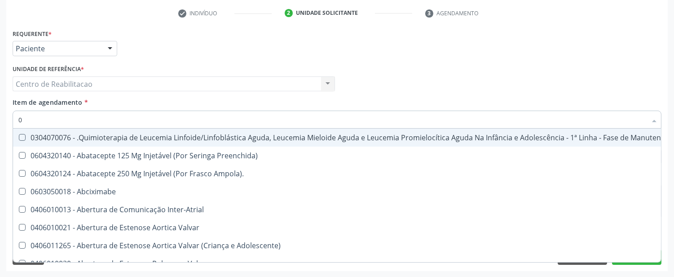
type input "02"
checkbox Coração "true"
checkbox Urina "false"
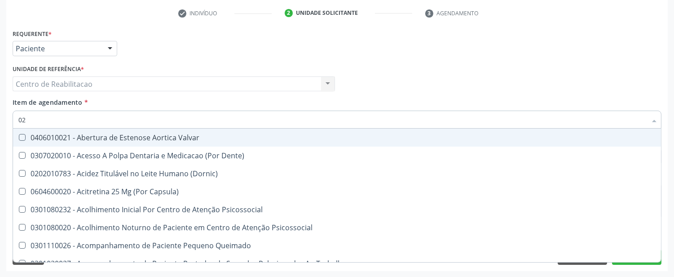
type input "020"
checkbox Terapeutica "true"
checkbox Urina "false"
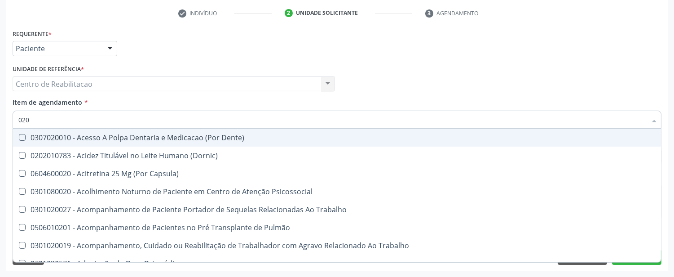
type input "0202"
checkbox Capsula\) "true"
checkbox Urina "false"
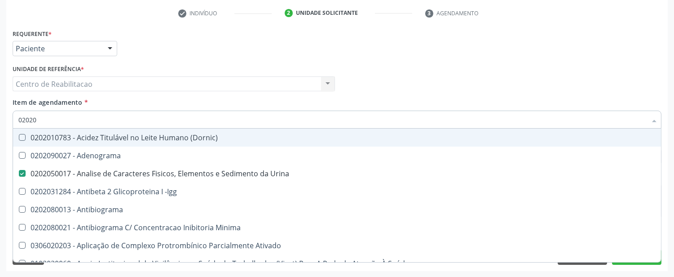
type input "020201"
checkbox Urina "false"
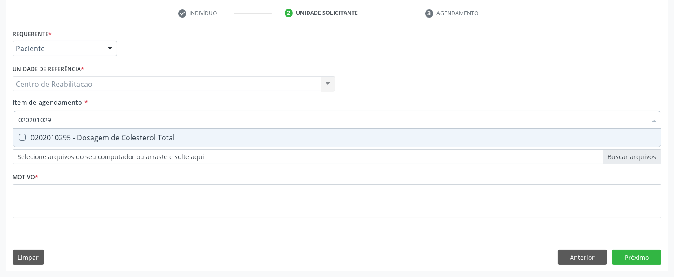
type input "0202010295"
click at [19, 138] on div at bounding box center [16, 137] width 7 height 7
checkbox Total "true"
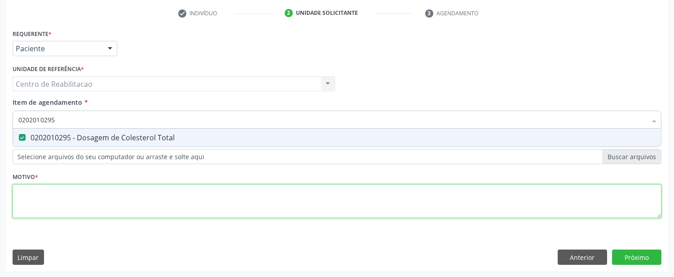
click at [41, 194] on div "Requerente * Paciente Médico(a) Enfermeiro(a) Paciente Nenhum resultado encontr…" at bounding box center [337, 128] width 649 height 203
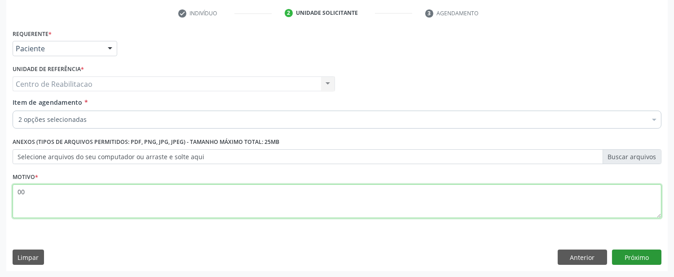
type textarea "00"
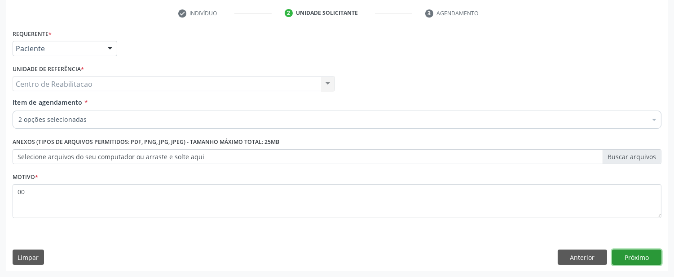
click at [648, 260] on button "Próximo" at bounding box center [636, 256] width 49 height 15
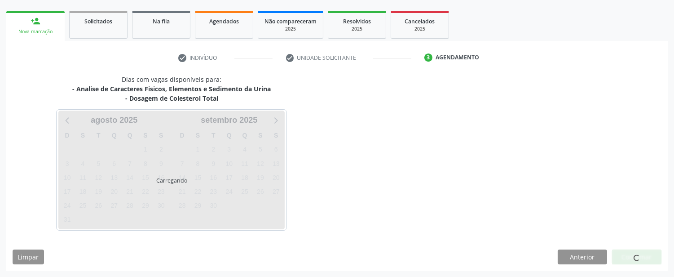
scroll to position [123, 0]
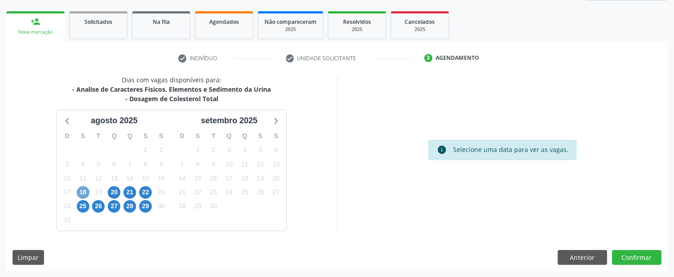
click at [78, 190] on span "18" at bounding box center [83, 192] width 13 height 13
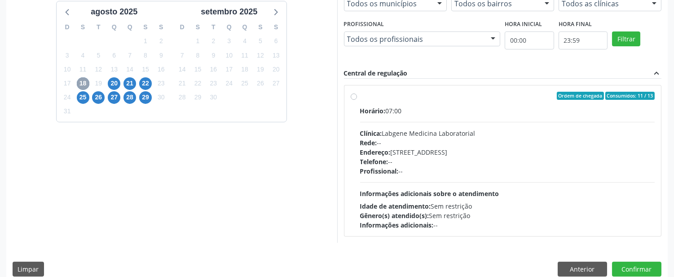
scroll to position [243, 0]
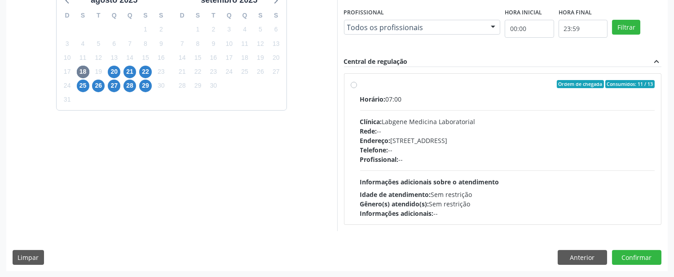
click at [360, 83] on label "Ordem de chegada Consumidos: 11 / 13 Horário: 07:00 Clínica: Labgene Medicina L…" at bounding box center [507, 149] width 295 height 138
click at [354, 83] on input "Ordem de chegada Consumidos: 11 / 13 Horário: 07:00 Clínica: Labgene Medicina L…" at bounding box center [354, 84] width 6 height 8
radio input "true"
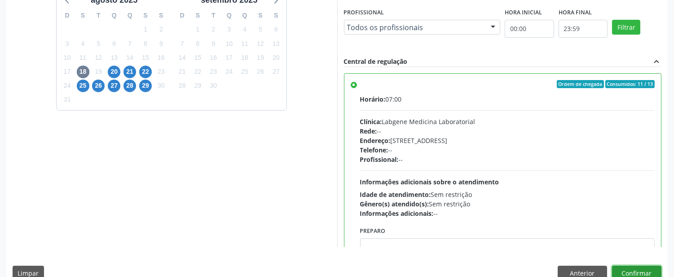
click at [653, 272] on button "Confirmar" at bounding box center [636, 272] width 49 height 15
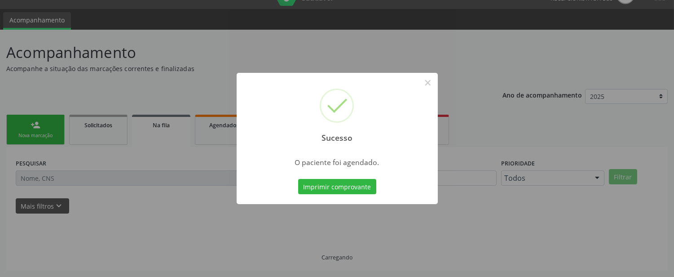
scroll to position [19, 0]
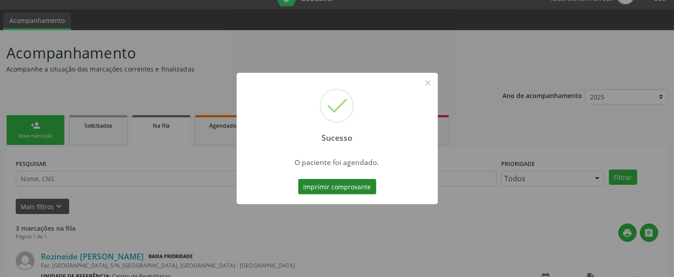
click at [348, 185] on button "Imprimir comprovante" at bounding box center [337, 186] width 78 height 15
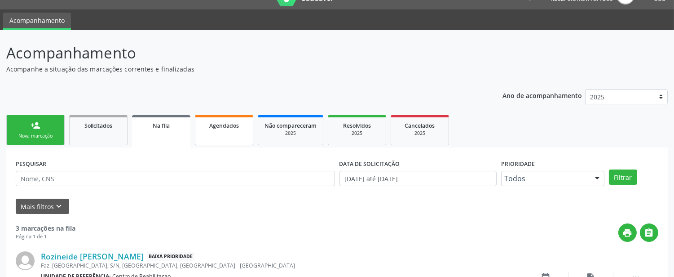
click at [242, 115] on link "Agendados" at bounding box center [224, 130] width 58 height 30
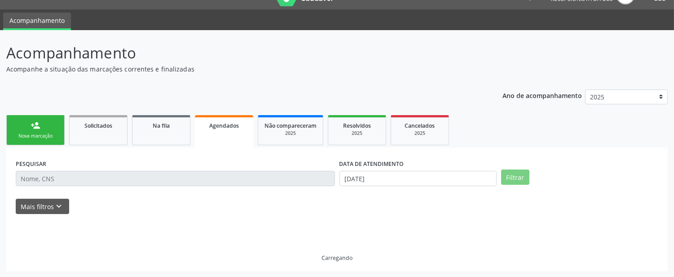
click at [222, 131] on link "Agendados" at bounding box center [224, 131] width 58 height 32
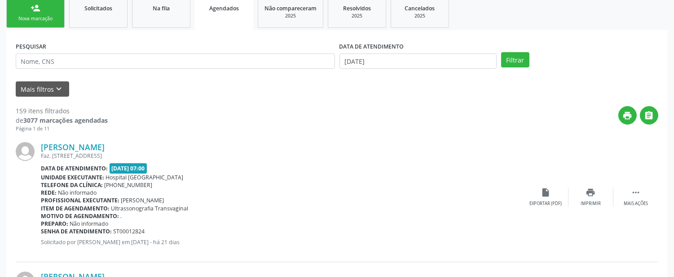
scroll to position [119, 0]
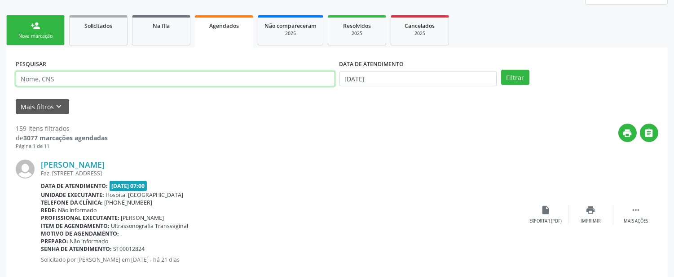
click at [42, 79] on input "text" at bounding box center [175, 78] width 319 height 15
type input "700007846015707"
click at [501, 70] on button "Filtrar" at bounding box center [515, 77] width 28 height 15
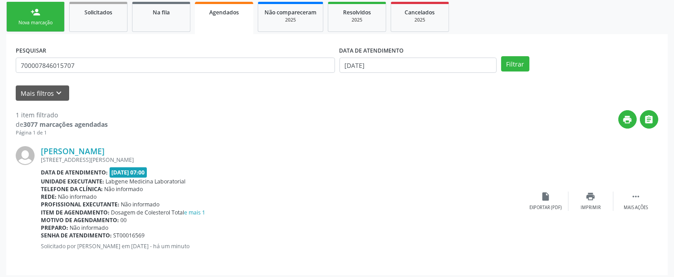
scroll to position [137, 0]
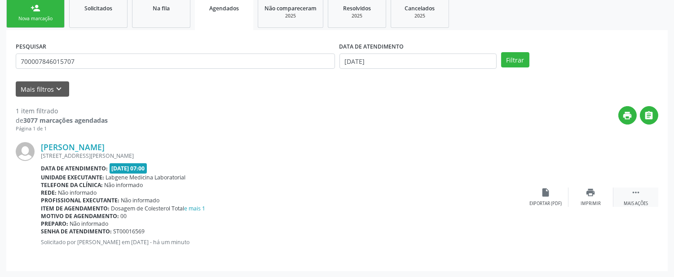
click at [643, 195] on div " Mais ações" at bounding box center [635, 196] width 45 height 19
click at [598, 195] on div "edit Editar" at bounding box center [591, 196] width 45 height 19
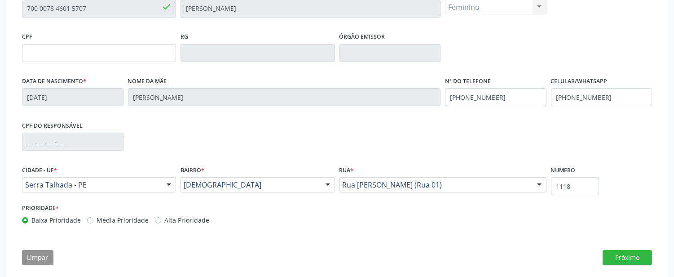
scroll to position [221, 0]
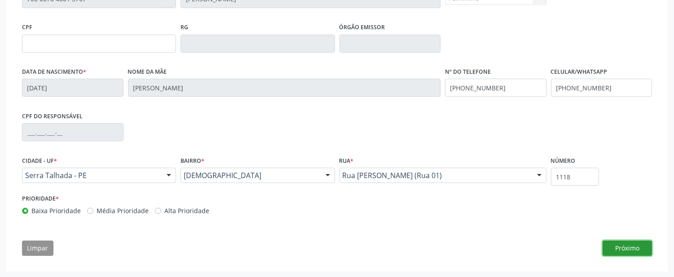
click at [633, 241] on button "Próximo" at bounding box center [627, 247] width 49 height 15
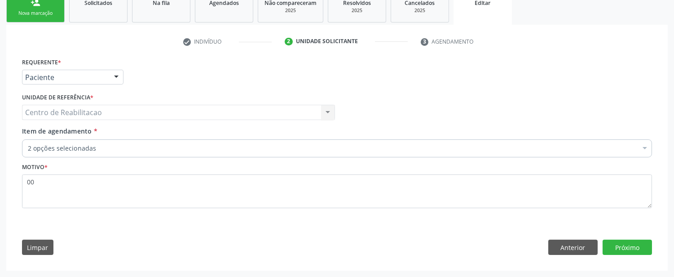
scroll to position [141, 0]
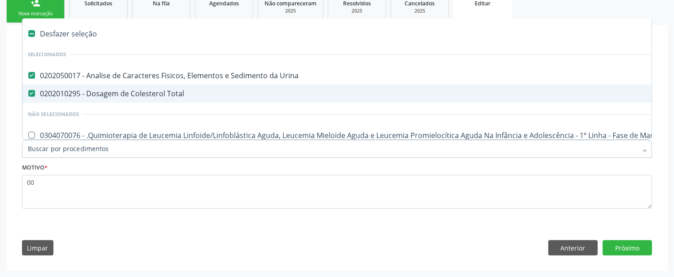
click at [34, 92] on Total at bounding box center [31, 93] width 7 height 7
click at [28, 92] on Total "checkbox" at bounding box center [25, 93] width 6 height 6
checkbox Total "false"
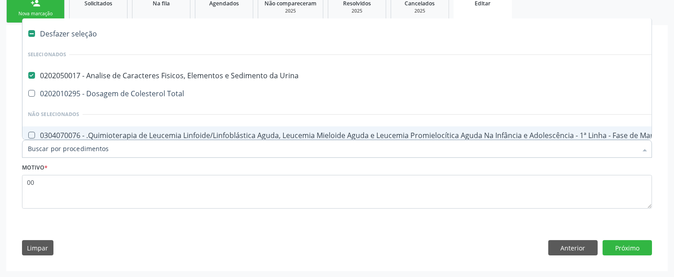
click at [59, 151] on input "Item de agendamento *" at bounding box center [332, 149] width 609 height 18
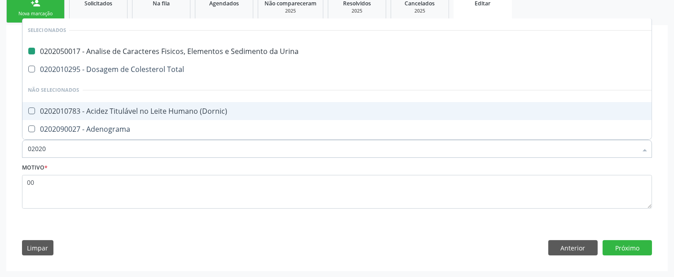
type input "020208"
checkbox Urina "false"
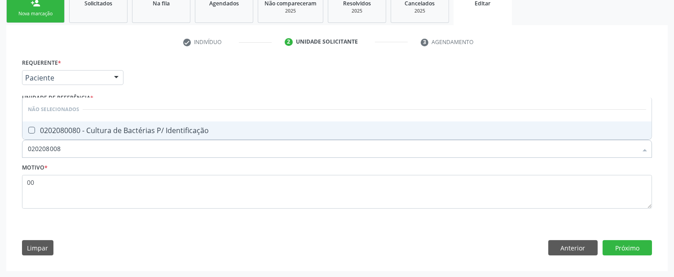
type input "0202080080"
click at [33, 127] on Identificação at bounding box center [31, 130] width 7 height 7
click at [28, 127] on Identificação "checkbox" at bounding box center [25, 130] width 6 height 6
checkbox Identificação "true"
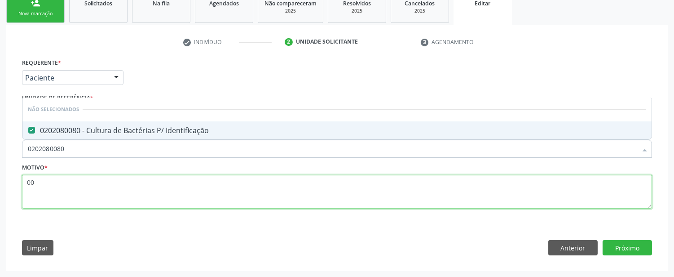
click at [353, 178] on textarea "00" at bounding box center [337, 192] width 630 height 34
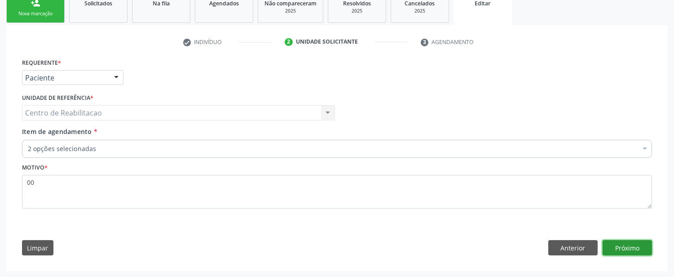
click at [610, 252] on button "Próximo" at bounding box center [627, 247] width 49 height 15
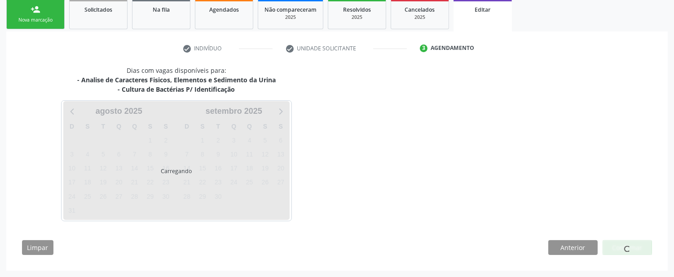
scroll to position [135, 0]
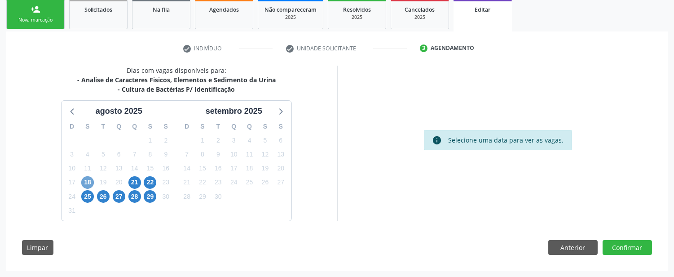
click at [92, 180] on span "18" at bounding box center [87, 182] width 13 height 13
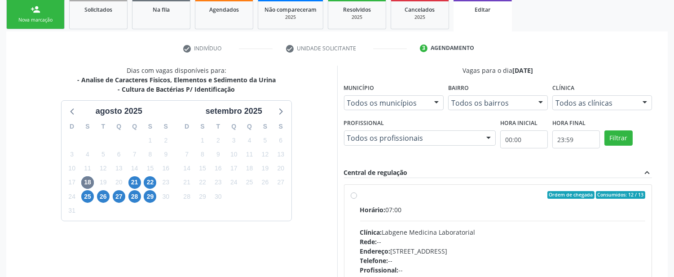
click at [360, 196] on label "Ordem de chegada Consumidos: 12 / 13 Horário: 07:00 Clínica: Labgene Medicina L…" at bounding box center [503, 260] width 286 height 138
click at [355, 196] on input "Ordem de chegada Consumidos: 12 / 13 Horário: 07:00 Clínica: Labgene Medicina L…" at bounding box center [354, 195] width 6 height 8
radio input "true"
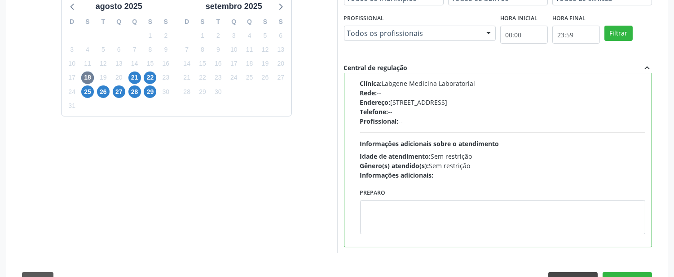
scroll to position [271, 0]
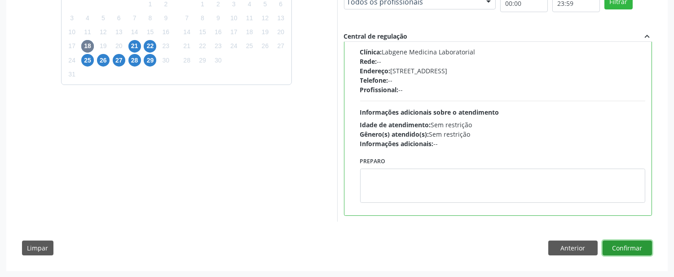
click at [613, 243] on button "Confirmar" at bounding box center [627, 247] width 49 height 15
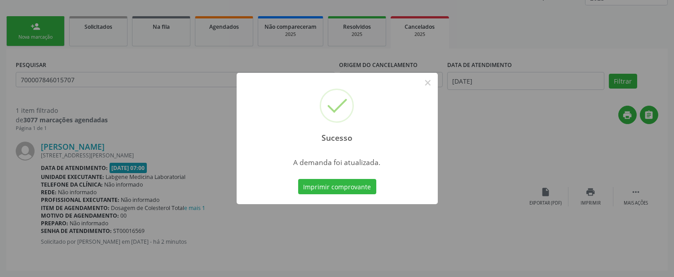
scroll to position [0, 0]
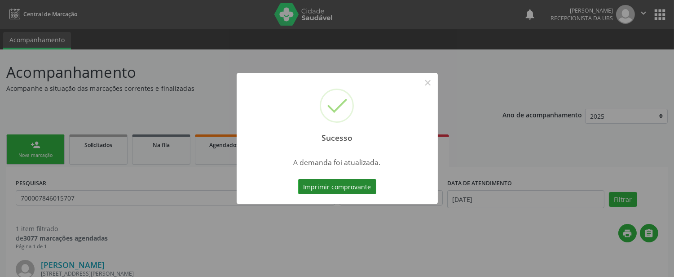
click at [348, 185] on button "Imprimir comprovante" at bounding box center [337, 186] width 78 height 15
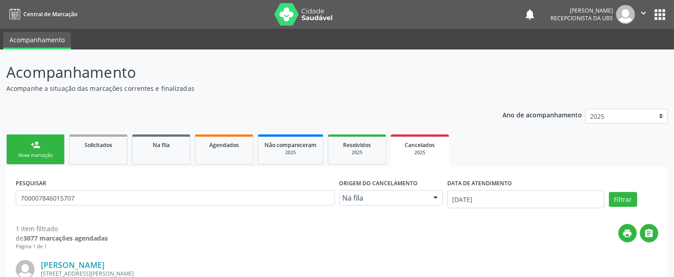
click at [30, 159] on link "person_add Nova marcação" at bounding box center [35, 149] width 58 height 30
click at [49, 145] on link "person_add Nova marcação" at bounding box center [35, 149] width 58 height 30
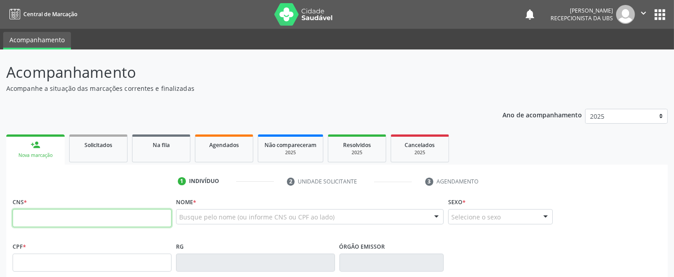
click at [60, 220] on input "text" at bounding box center [92, 218] width 159 height 18
type input "700 0078 4601 5707"
type input "06/02/2003"
type input "Aldeni de Souza Martins"
type input "(87) 99999-9999"
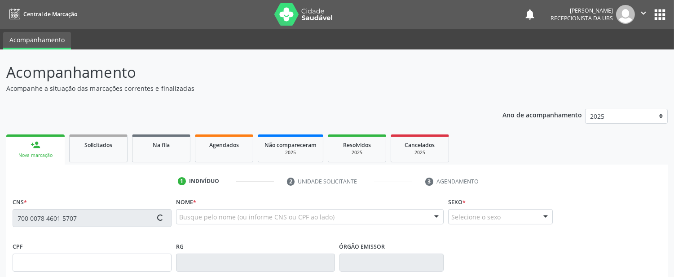
type input "(87) 99999-9999"
type input "1118"
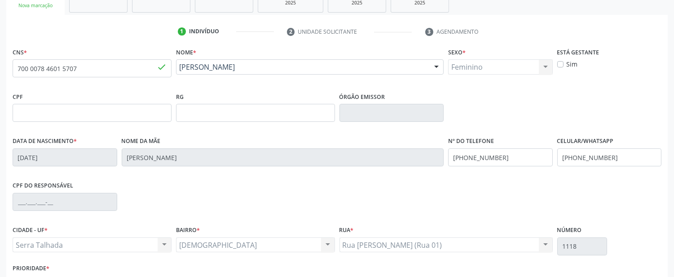
scroll to position [209, 0]
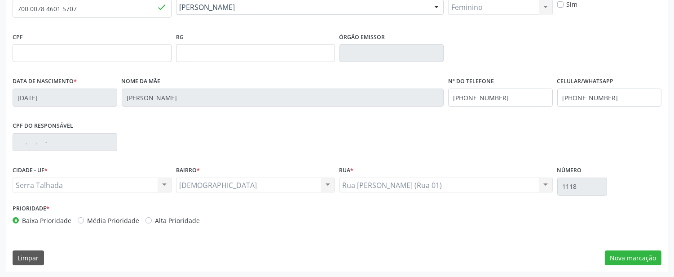
click at [607, 245] on div "CNS * 700 0078 4601 5707 done Nome * Vanessa Geisiane de Souza Marques Vanessa …" at bounding box center [336, 129] width 661 height 286
click at [616, 256] on button "Nova marcação" at bounding box center [633, 257] width 57 height 15
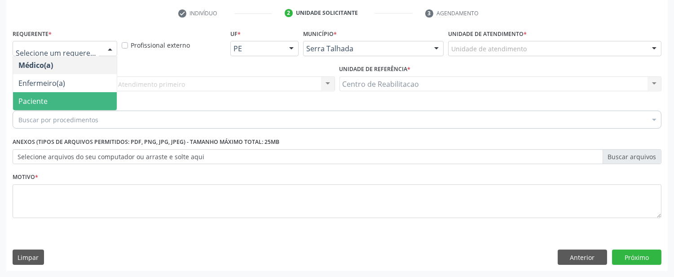
click at [36, 100] on span "Paciente" at bounding box center [32, 101] width 29 height 10
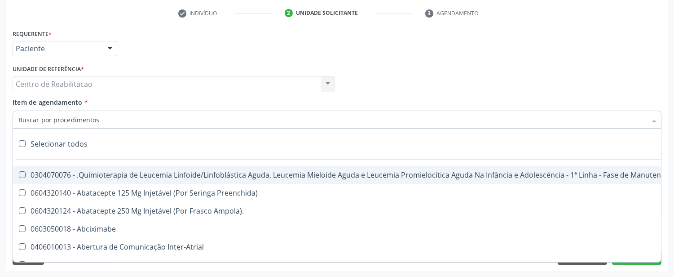
click at [64, 84] on div "Centro de Reabilitacao Centro de Reabilitacao Nenhum resultado encontrado para:…" at bounding box center [174, 83] width 322 height 15
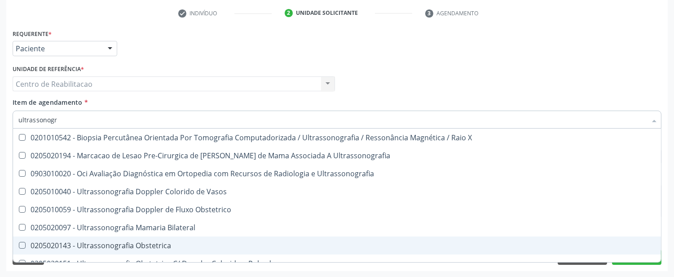
type input "ultrassonogr"
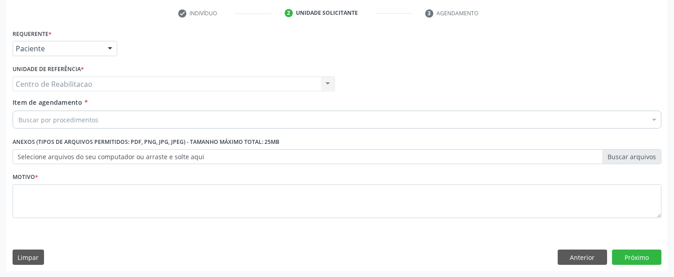
click at [115, 163] on label "Selecione arquivos do seu computador ou arraste e solte aqui" at bounding box center [337, 156] width 649 height 15
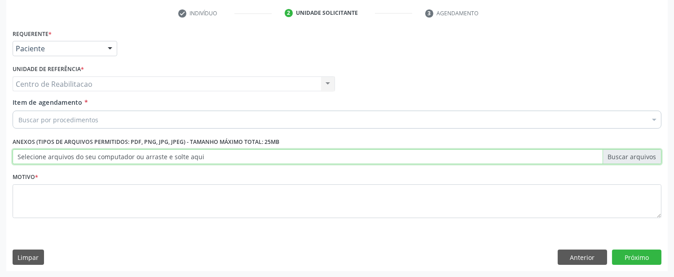
click at [115, 163] on input "Selecione arquivos do seu computador ou arraste e solte aqui" at bounding box center [337, 156] width 649 height 15
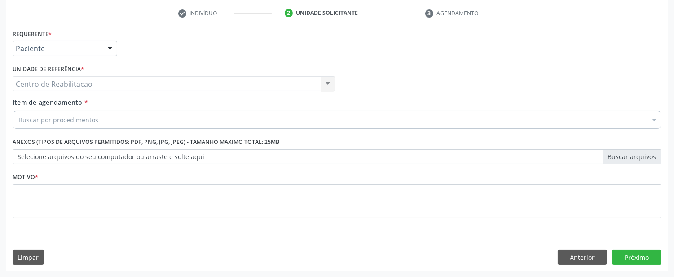
click at [217, 150] on label "Selecione arquivos do seu computador ou arraste e solte aqui" at bounding box center [337, 156] width 649 height 15
click at [217, 150] on input "Selecione arquivos do seu computador ou arraste e solte aqui" at bounding box center [337, 156] width 649 height 15
click at [133, 102] on div "Item de agendamento * Buscar por procedimentos Selecionar todos 0304070076 - .Q…" at bounding box center [337, 111] width 649 height 28
click at [136, 113] on div "Buscar por procedimentos" at bounding box center [337, 119] width 649 height 18
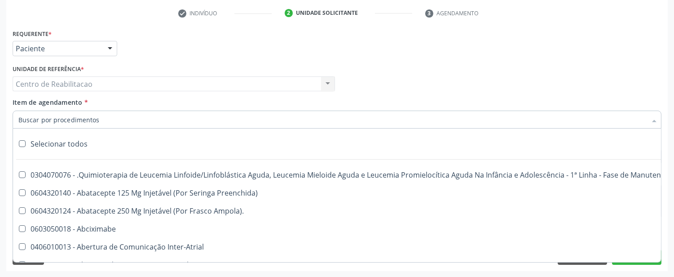
type input "u"
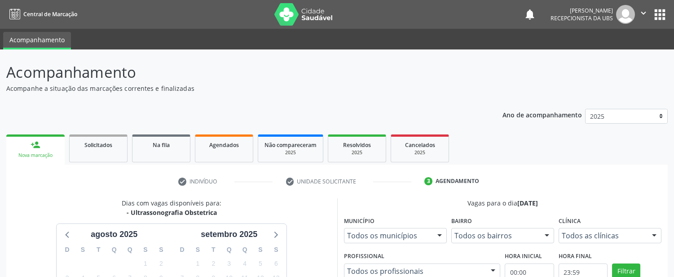
scroll to position [213, 0]
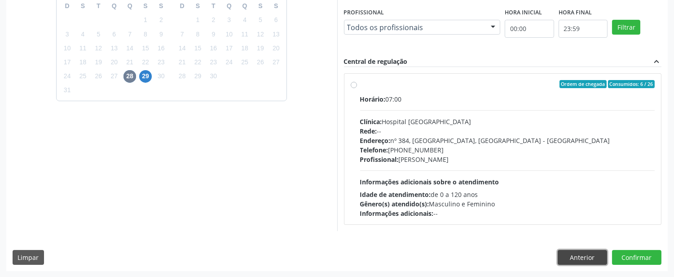
click at [568, 253] on button "Anterior" at bounding box center [582, 257] width 49 height 15
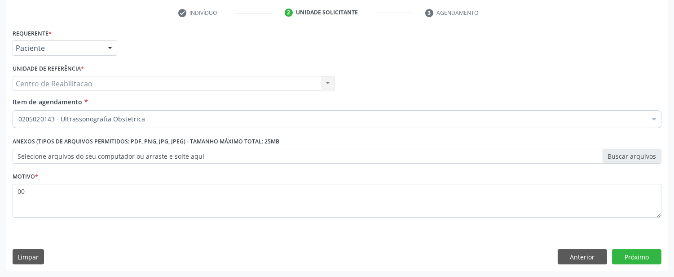
scroll to position [168, 0]
click at [631, 253] on button "Próximo" at bounding box center [636, 256] width 49 height 15
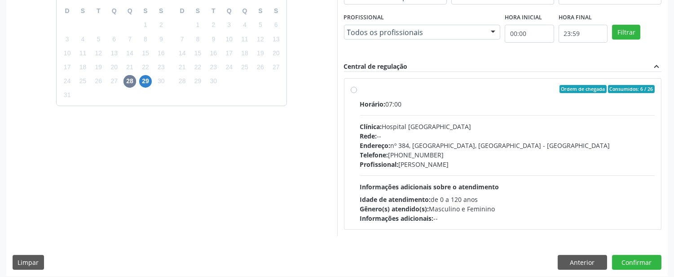
scroll to position [243, 0]
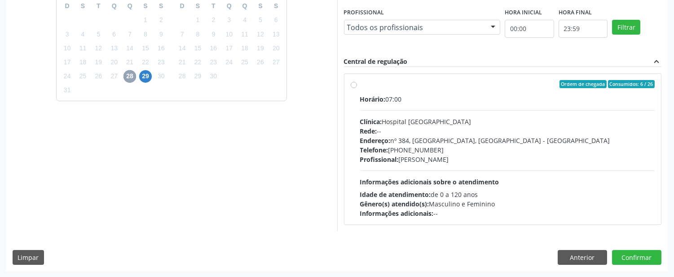
click at [129, 70] on span "28" at bounding box center [129, 76] width 13 height 13
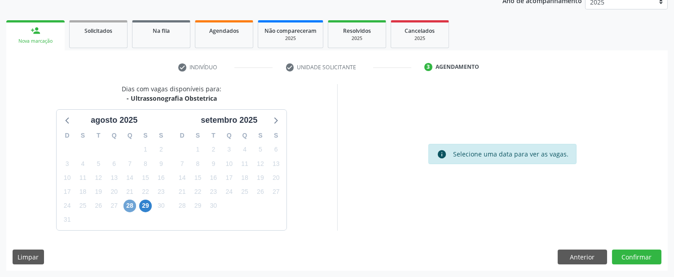
scroll to position [114, 0]
click at [584, 252] on button "Anterior" at bounding box center [582, 257] width 49 height 15
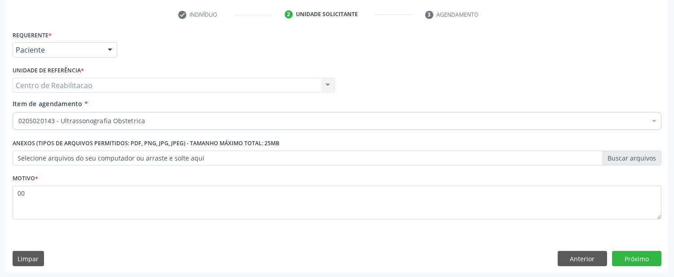
scroll to position [168, 0]
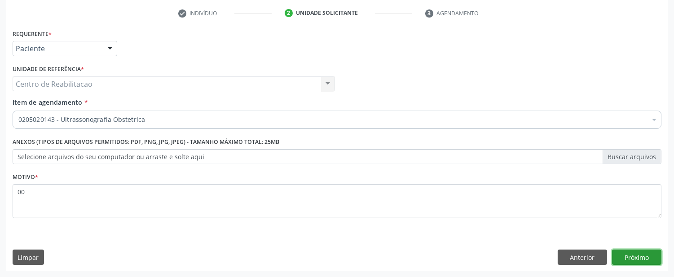
click at [652, 252] on button "Próximo" at bounding box center [636, 256] width 49 height 15
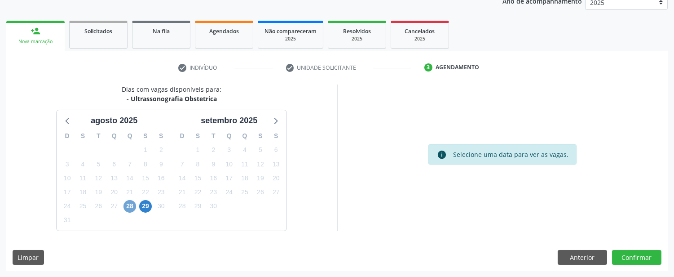
click at [134, 203] on span "28" at bounding box center [129, 206] width 13 height 13
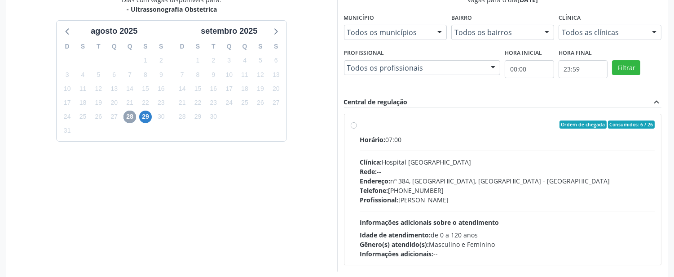
scroll to position [213, 0]
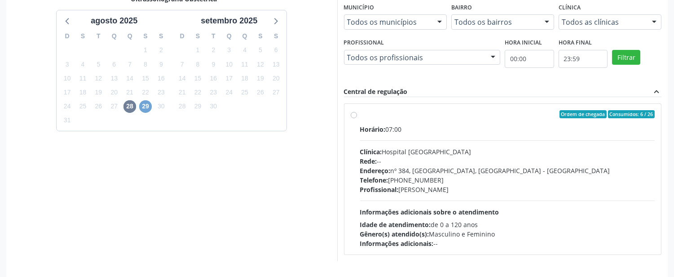
click at [145, 106] on span "29" at bounding box center [145, 106] width 13 height 13
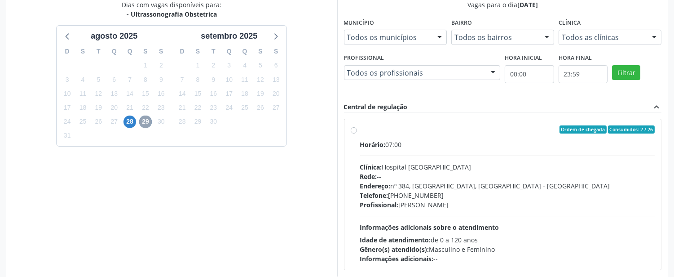
scroll to position [243, 0]
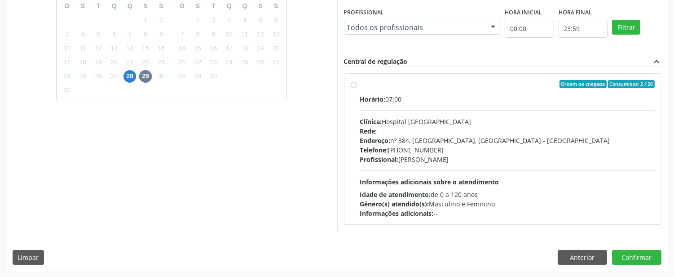
click at [573, 265] on div "Dias com vagas disponíveis para: - Ultrassonografia Obstetrica agosto 2025 D S …" at bounding box center [336, 113] width 661 height 316
click at [575, 260] on button "Anterior" at bounding box center [582, 257] width 49 height 15
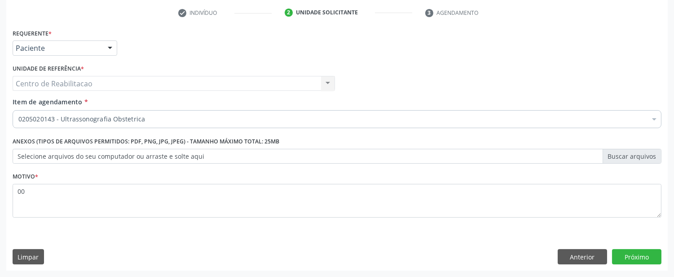
scroll to position [168, 0]
click at [645, 263] on button "Próximo" at bounding box center [636, 256] width 49 height 15
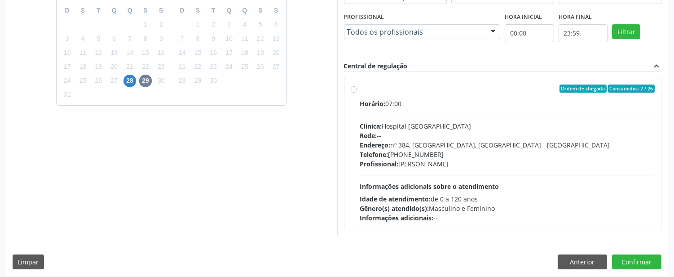
scroll to position [243, 0]
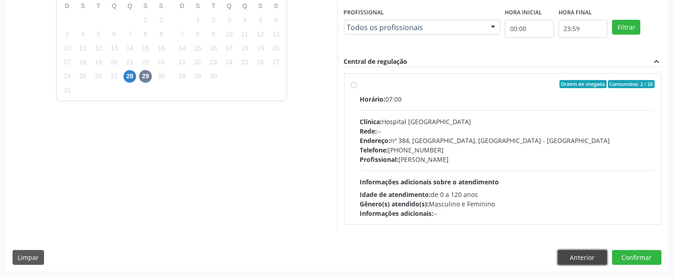
click at [581, 257] on button "Anterior" at bounding box center [582, 257] width 49 height 15
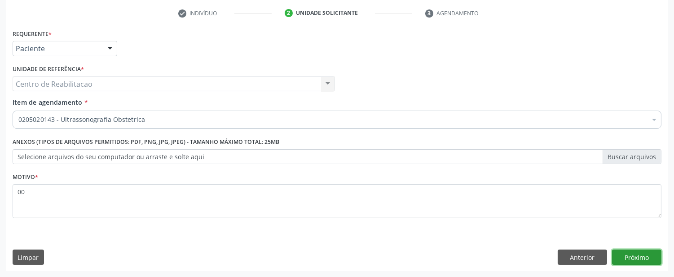
click at [632, 256] on button "Próximo" at bounding box center [636, 256] width 49 height 15
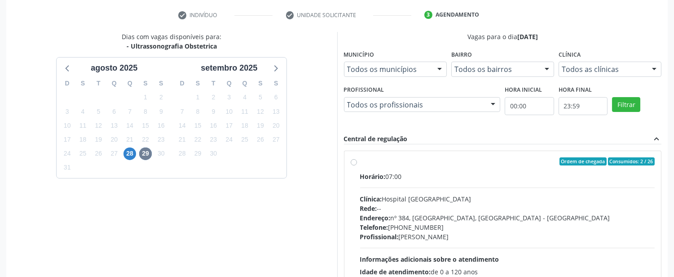
scroll to position [144, 0]
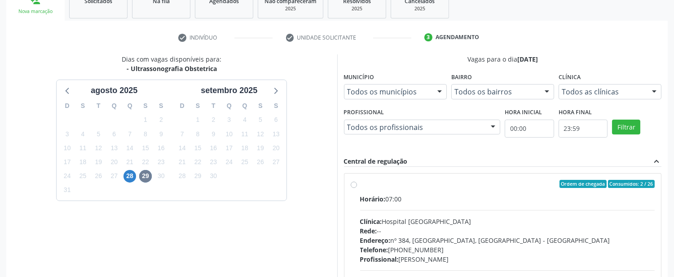
click at [138, 176] on div "29" at bounding box center [146, 176] width 16 height 14
click at [145, 177] on span "29" at bounding box center [145, 176] width 13 height 13
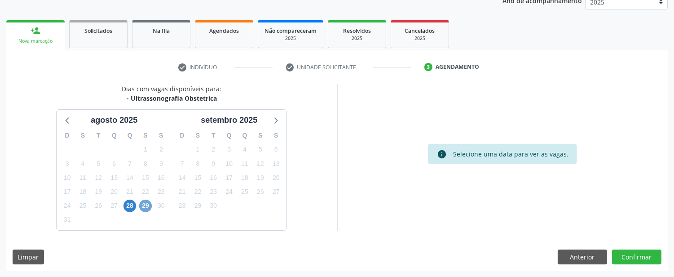
scroll to position [114, 0]
click at [126, 207] on span "28" at bounding box center [129, 206] width 13 height 13
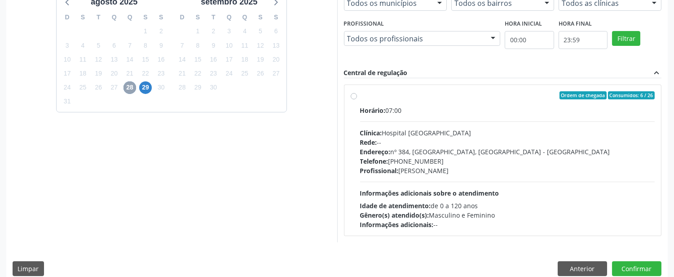
scroll to position [243, 0]
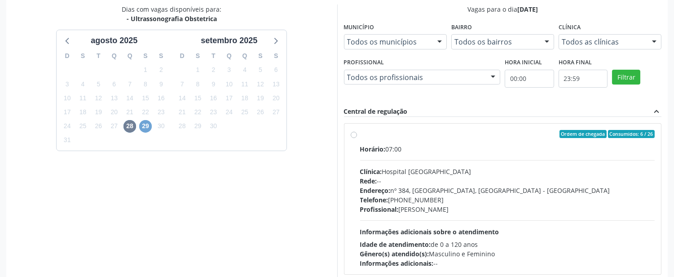
click at [149, 123] on span "29" at bounding box center [145, 126] width 13 height 13
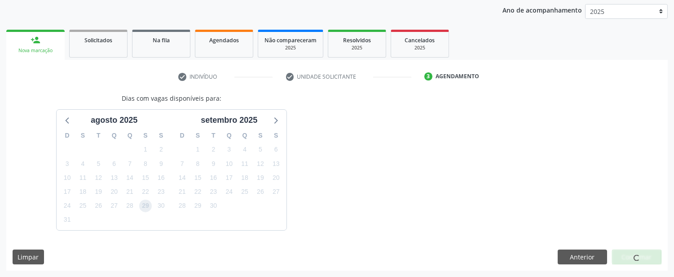
scroll to position [0, 0]
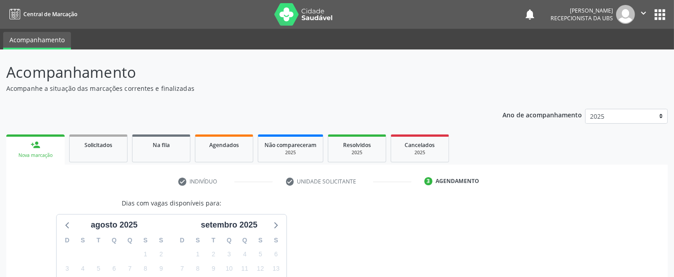
click at [45, 163] on link "person_add Nova marcação" at bounding box center [35, 149] width 58 height 30
click at [44, 154] on div "Nova marcação" at bounding box center [36, 155] width 46 height 7
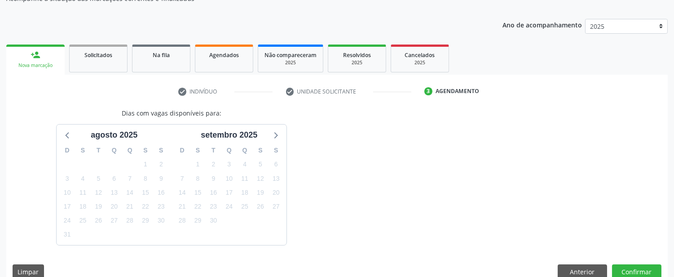
scroll to position [104, 0]
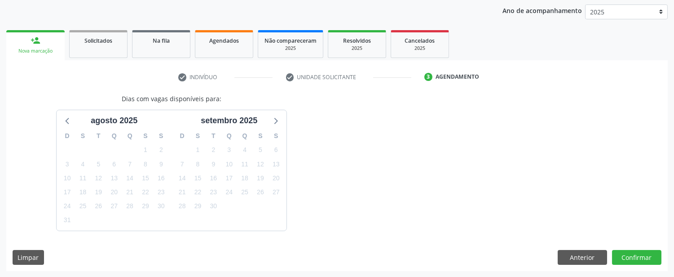
click at [22, 48] on div "Nova marcação" at bounding box center [36, 51] width 46 height 7
click at [581, 260] on button "Anterior" at bounding box center [582, 257] width 49 height 15
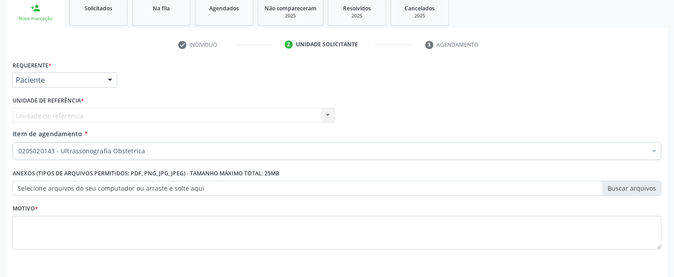
scroll to position [168, 0]
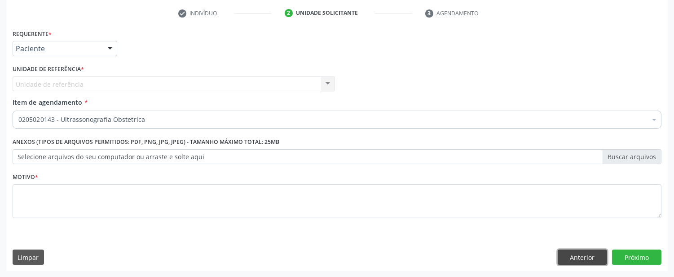
click at [581, 256] on button "Anterior" at bounding box center [582, 256] width 49 height 15
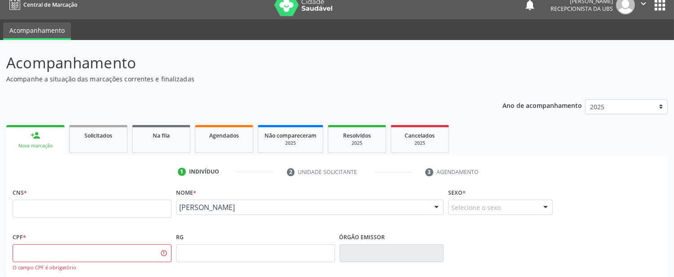
scroll to position [0, 0]
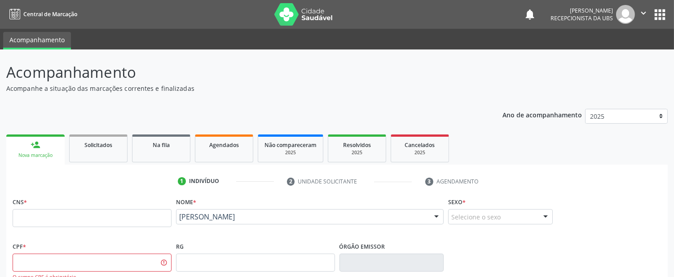
click at [35, 141] on div "person_add" at bounding box center [36, 145] width 10 height 10
click at [38, 218] on input "text" at bounding box center [92, 218] width 159 height 18
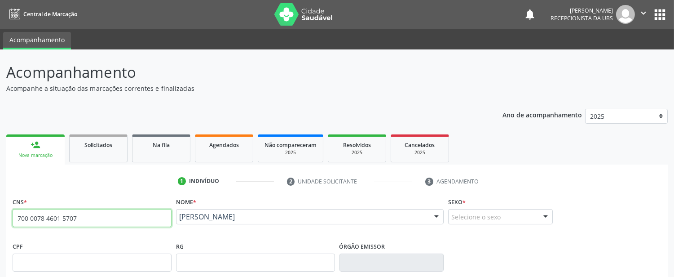
type input "700 0078 4601 5707"
click at [321, 221] on div "[PERSON_NAME]" at bounding box center [310, 216] width 268 height 15
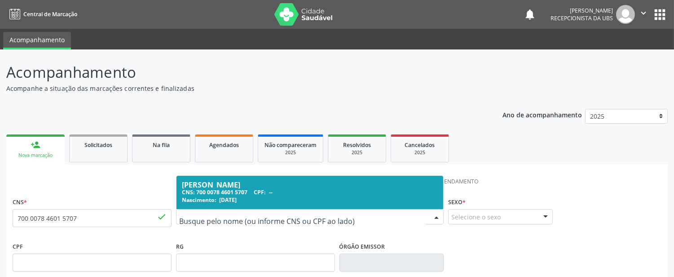
click at [230, 195] on div "CNS: 700 0078 4601 5707 CPF: --" at bounding box center [310, 192] width 256 height 8
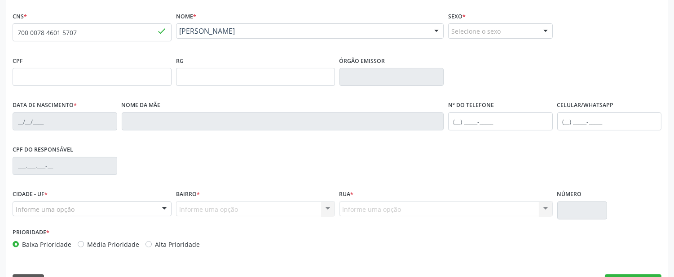
scroll to position [209, 0]
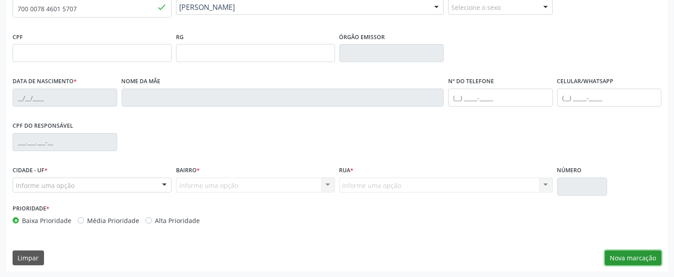
click at [656, 250] on button "Nova marcação" at bounding box center [633, 257] width 57 height 15
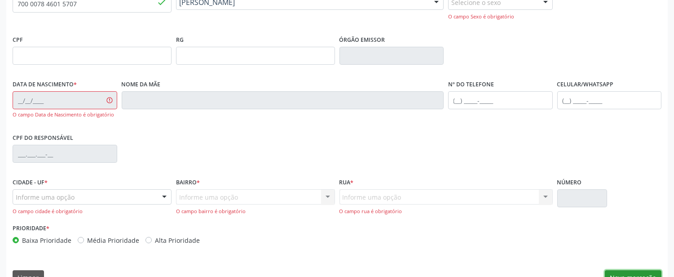
scroll to position [234, 0]
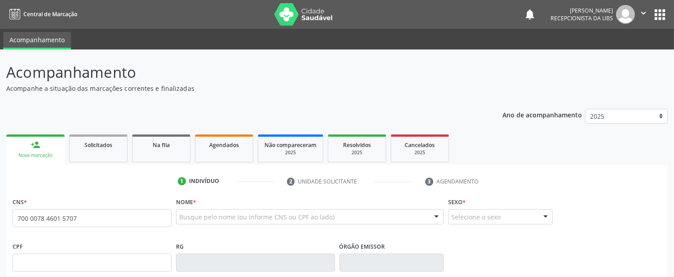
type input "700 0078 4601 5707"
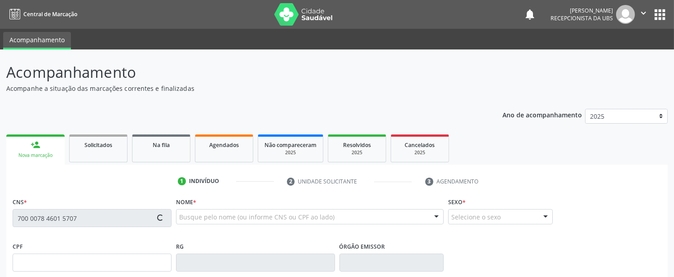
type input "[DATE]"
type input "[PERSON_NAME]"
type input "[PHONE_NUMBER]"
type input "1118"
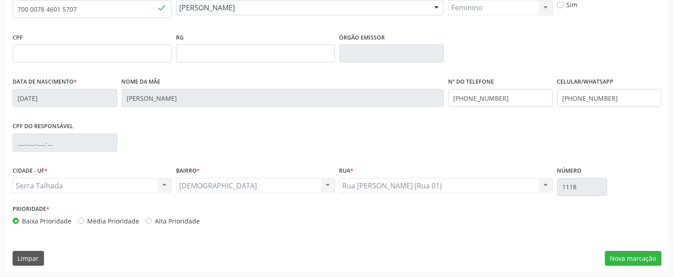
scroll to position [209, 0]
click at [622, 254] on button "Nova marcação" at bounding box center [633, 257] width 57 height 15
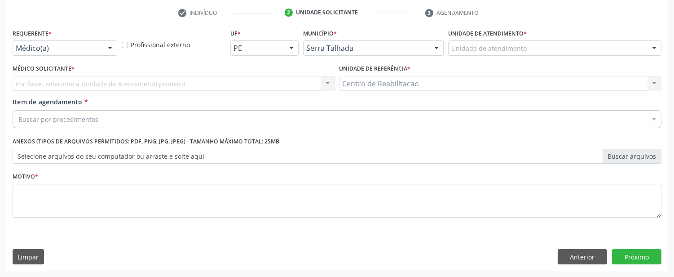
scroll to position [168, 0]
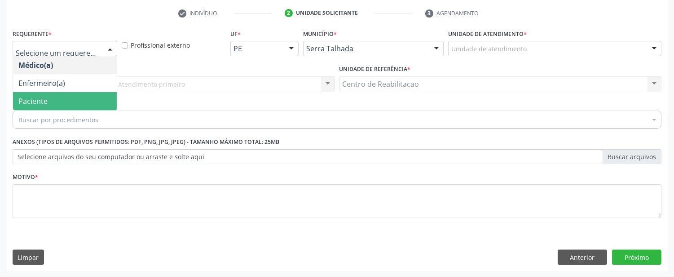
click at [38, 93] on span "Paciente" at bounding box center [65, 101] width 104 height 18
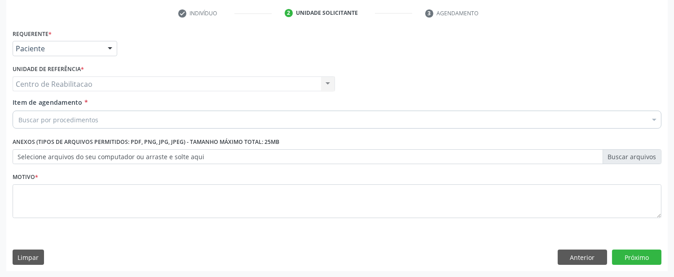
click at [48, 107] on div "Item de agendamento * Buscar por procedimentos Selecionar todos 0304070076 - .Q…" at bounding box center [337, 111] width 649 height 28
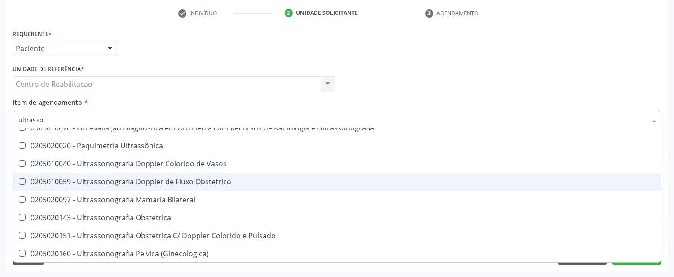
scroll to position [0, 0]
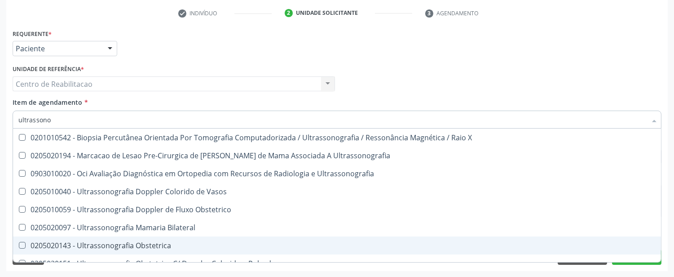
type input "ultrassono"
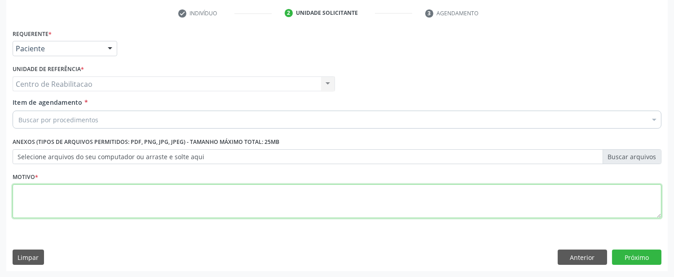
click at [55, 197] on textarea at bounding box center [337, 201] width 649 height 34
type textarea "00"
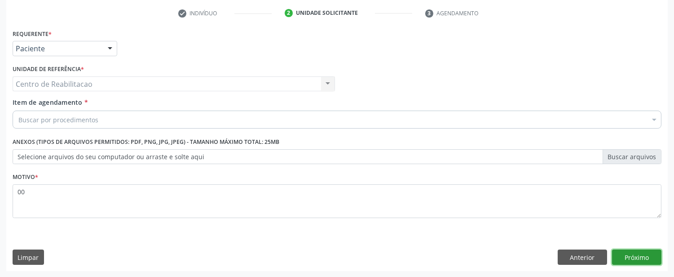
click at [641, 252] on button "Próximo" at bounding box center [636, 256] width 49 height 15
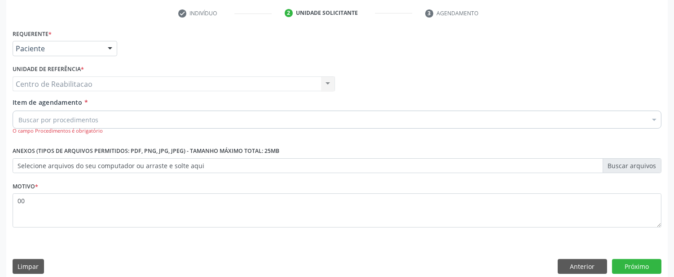
click at [65, 111] on div "Buscar por procedimentos" at bounding box center [337, 119] width 649 height 18
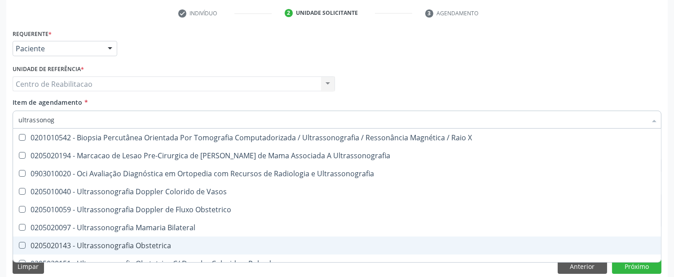
type input "ultrassonogr"
click at [40, 242] on div "0205020143 - Ultrassonografia Obstetrica" at bounding box center [336, 245] width 637 height 7
checkbox Obstetrica "true"
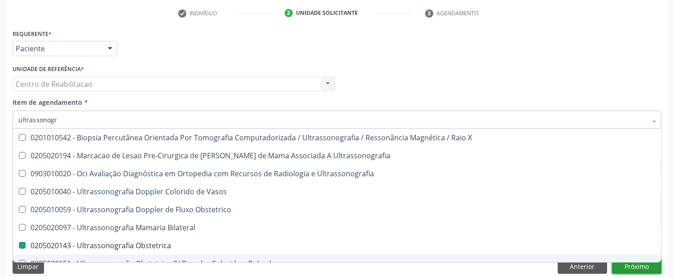
click at [626, 266] on button "Próximo" at bounding box center [636, 266] width 49 height 15
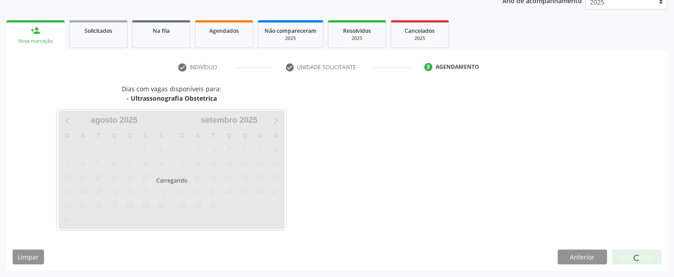
scroll to position [114, 0]
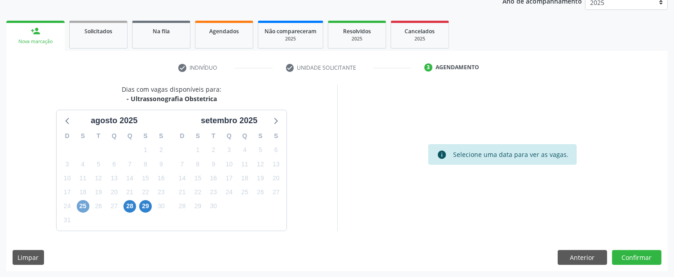
click at [81, 203] on span "25" at bounding box center [83, 206] width 13 height 13
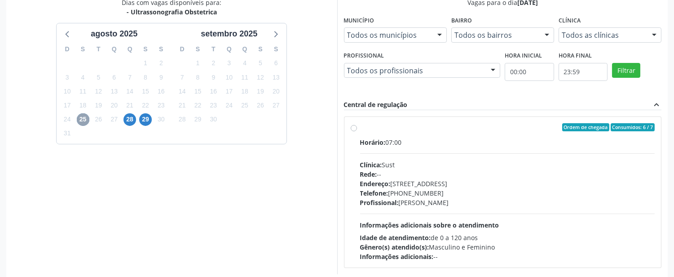
scroll to position [213, 0]
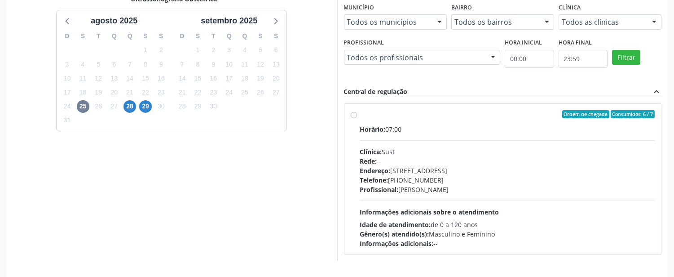
click at [360, 113] on label "Ordem de chegada Consumidos: 6 / 7 Horário: 07:00 Clínica: Sust Rede: -- Endere…" at bounding box center [507, 179] width 295 height 138
click at [355, 113] on input "Ordem de chegada Consumidos: 6 / 7 Horário: 07:00 Clínica: Sust Rede: -- Endere…" at bounding box center [354, 114] width 6 height 8
radio input "true"
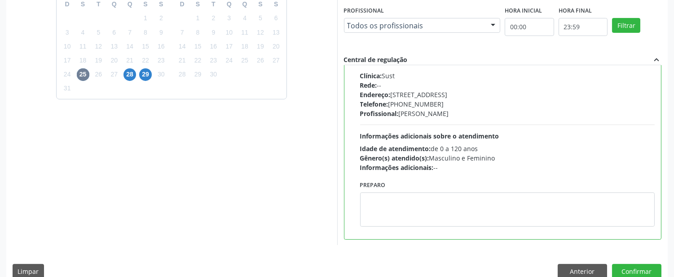
scroll to position [259, 0]
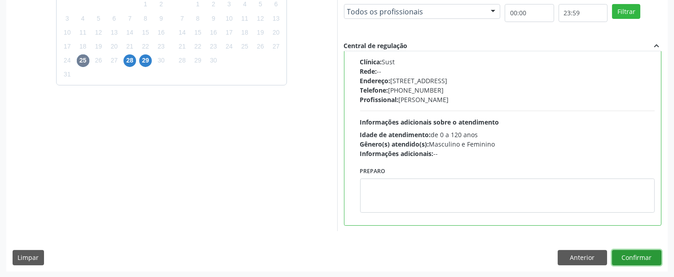
click at [632, 252] on button "Confirmar" at bounding box center [636, 257] width 49 height 15
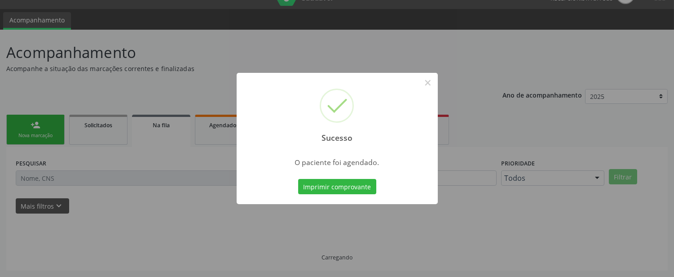
scroll to position [19, 0]
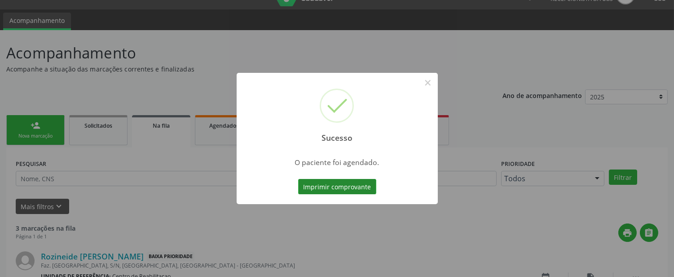
click at [372, 191] on button "Imprimir comprovante" at bounding box center [337, 186] width 78 height 15
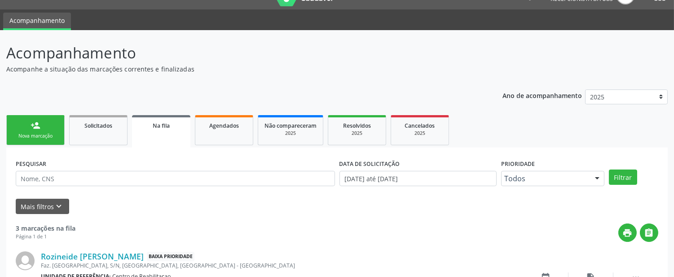
click at [48, 136] on div "Nova marcação" at bounding box center [35, 135] width 45 height 7
click at [37, 128] on div "person_add" at bounding box center [36, 125] width 10 height 10
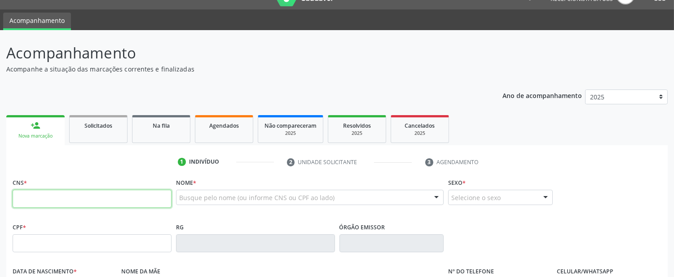
click at [28, 197] on input "text" at bounding box center [92, 199] width 159 height 18
click at [18, 195] on input "text" at bounding box center [92, 199] width 159 height 18
type input "707 4000 3040 1974"
type input "122.424.804-05"
type input "1[DATE]"
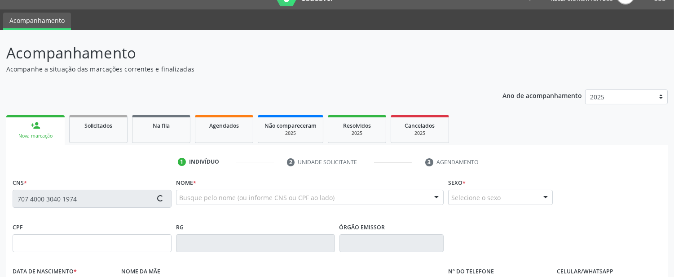
type input "Janiclea [PERSON_NAME] [PERSON_NAME]"
type input "[PHONE_NUMBER]"
type input "093.099.284-92"
type input "S/N"
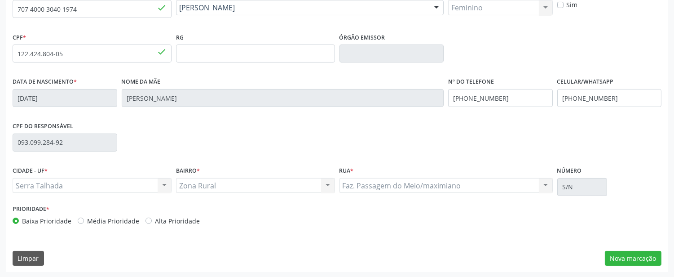
scroll to position [209, 0]
click at [613, 257] on button "Nova marcação" at bounding box center [633, 257] width 57 height 15
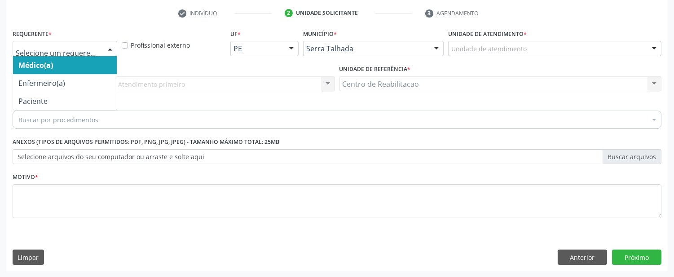
click at [47, 54] on div at bounding box center [65, 48] width 105 height 15
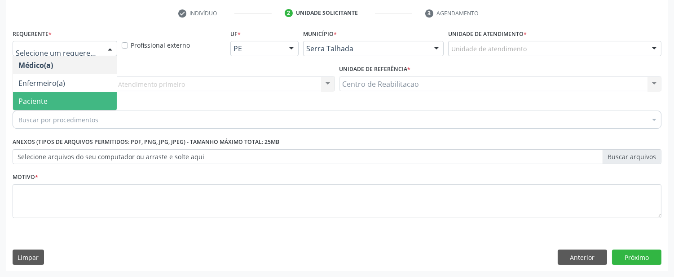
click at [47, 93] on span "Paciente" at bounding box center [65, 101] width 104 height 18
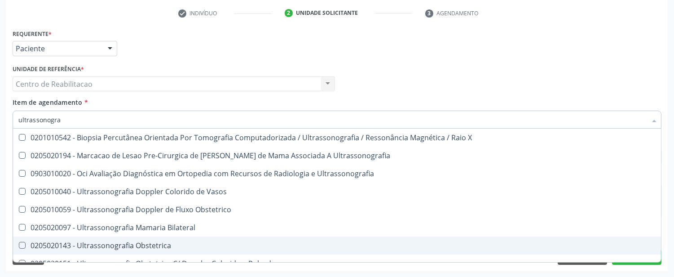
type input "ultrassonogra"
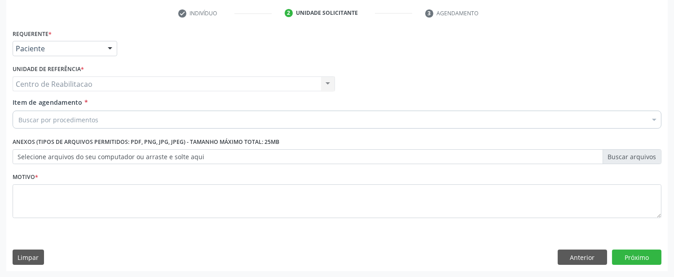
click at [37, 126] on div "Buscar por procedimentos" at bounding box center [337, 119] width 649 height 18
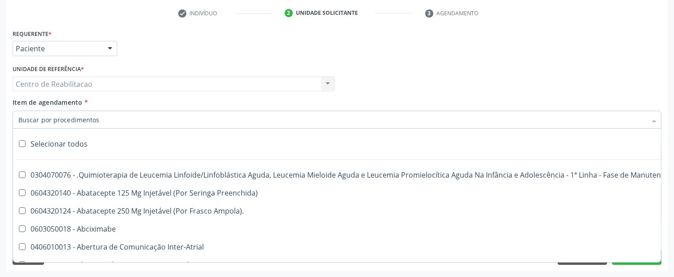
click at [39, 119] on input "Item de agendamento *" at bounding box center [332, 119] width 628 height 18
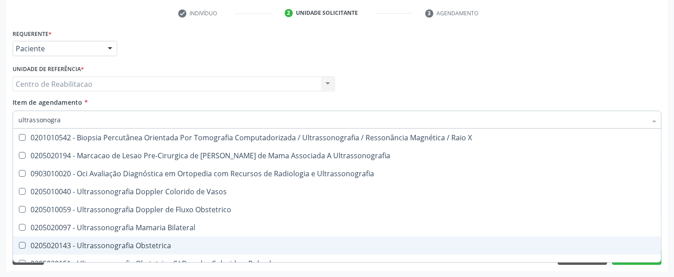
type input "ultrassonogra"
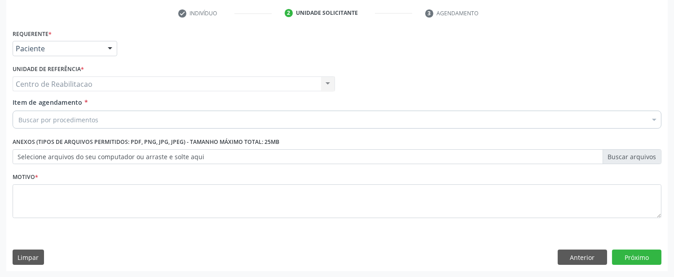
click at [41, 127] on div "Buscar por procedimentos" at bounding box center [337, 119] width 649 height 18
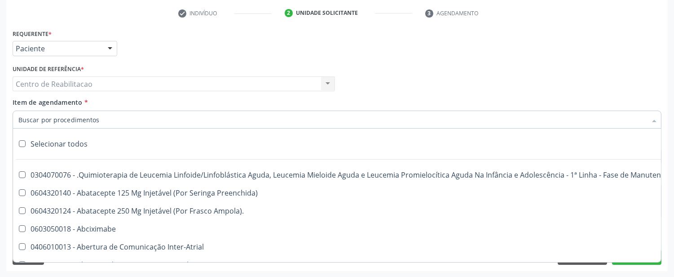
click at [46, 116] on input "Item de agendamento *" at bounding box center [332, 119] width 628 height 18
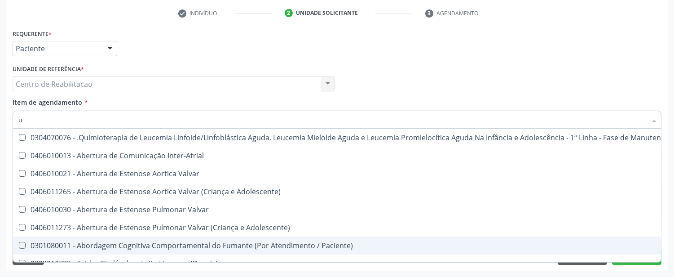
type input "ul"
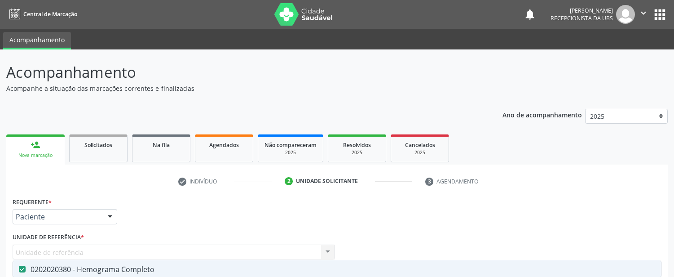
scroll to position [131, 0]
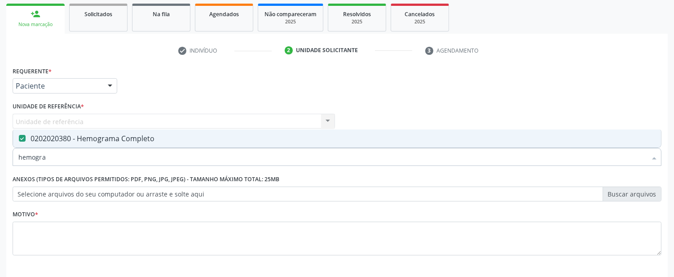
click at [0, 150] on div "Acompanhamento Acompanhe a situação das marcações correntes e finalizadas Relat…" at bounding box center [337, 117] width 674 height 396
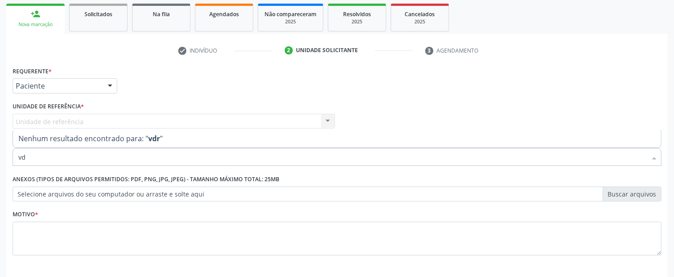
type input "v"
checkbox Completo "true"
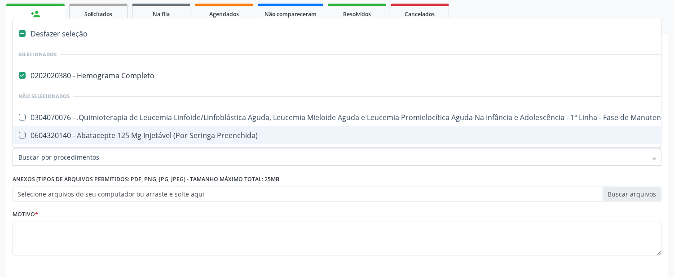
click at [62, 153] on input "Item de agendamento *" at bounding box center [332, 157] width 628 height 18
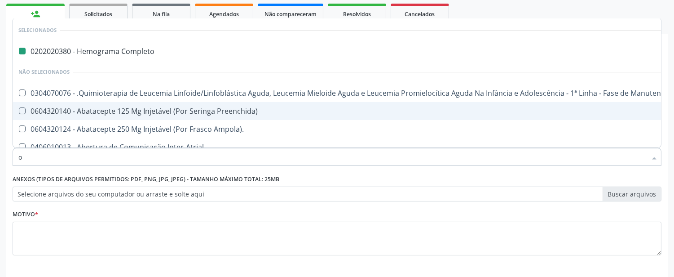
type input "or"
checkbox Completo "false"
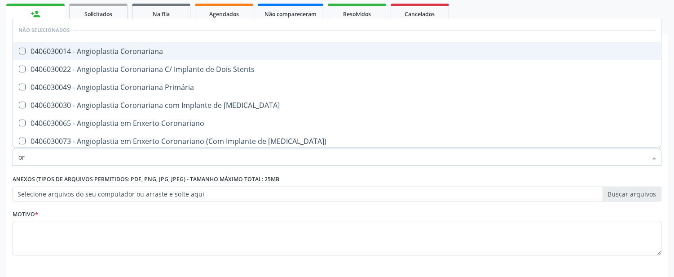
type input "o"
checkbox Coronariana "true"
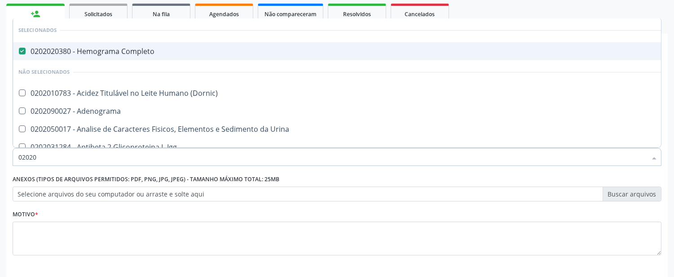
type input "020208"
checkbox Completo "false"
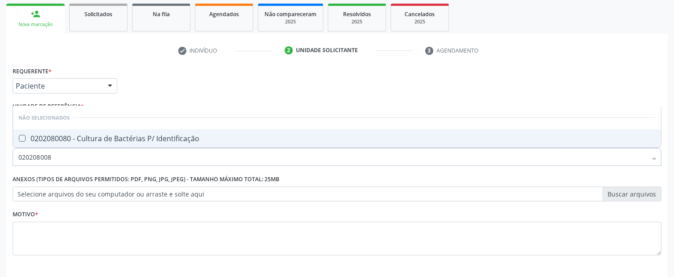
type input "0202080080"
click at [51, 138] on div "0202080080 - Cultura de Bactérias P/ Identificação" at bounding box center [336, 138] width 637 height 7
checkbox Identificação "true"
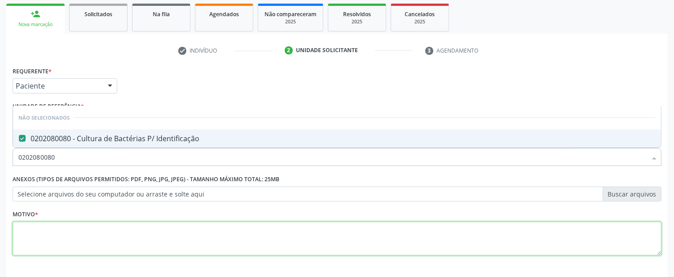
click at [237, 235] on textarea at bounding box center [337, 238] width 649 height 34
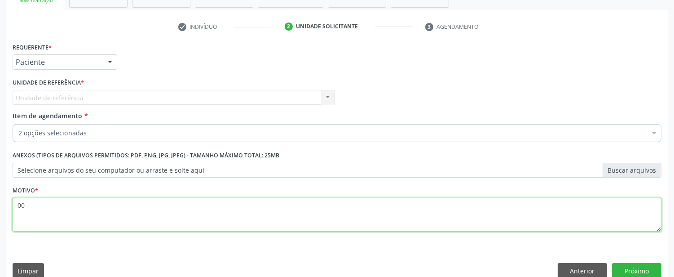
scroll to position [168, 0]
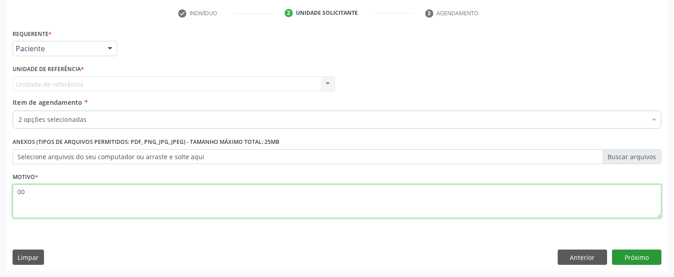
type textarea "00"
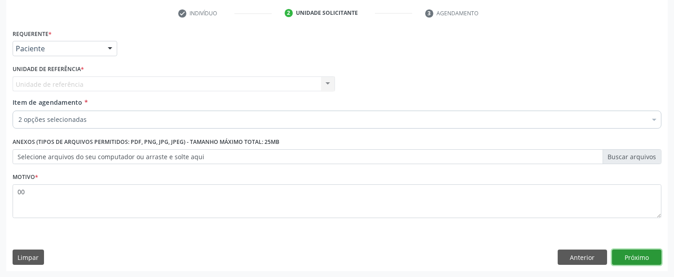
click at [643, 249] on button "Próximo" at bounding box center [636, 256] width 49 height 15
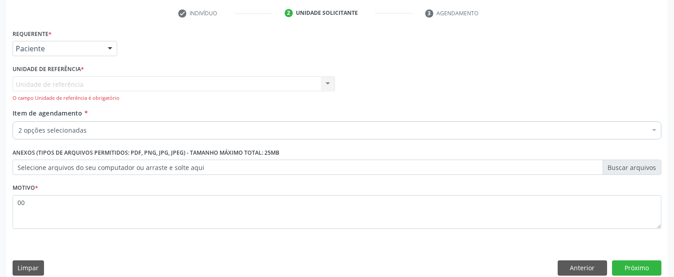
click at [59, 76] on div "Unidade de referência Centro de Reabilitacao Nenhum resultado encontrado para: …" at bounding box center [174, 89] width 322 height 26
drag, startPoint x: 323, startPoint y: 93, endPoint x: 322, endPoint y: 84, distance: 9.5
click at [325, 93] on div "Unidade de referência Centro de Reabilitacao Nenhum resultado encontrado para: …" at bounding box center [174, 89] width 322 height 26
click at [322, 84] on div "Unidade de referência Centro de Reabilitacao Nenhum resultado encontrado para: …" at bounding box center [174, 89] width 322 height 26
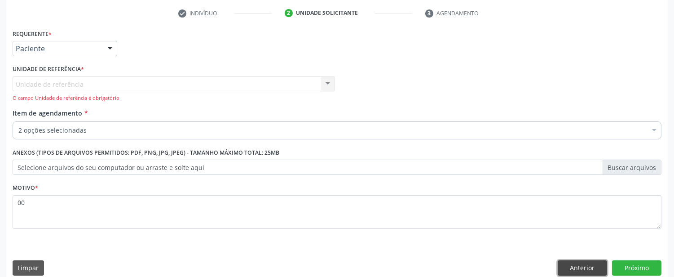
click at [587, 268] on button "Anterior" at bounding box center [582, 267] width 49 height 15
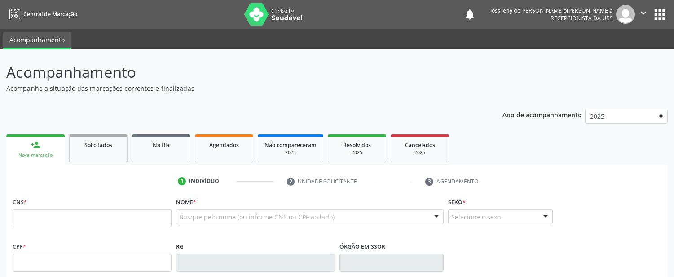
scroll to position [100, 0]
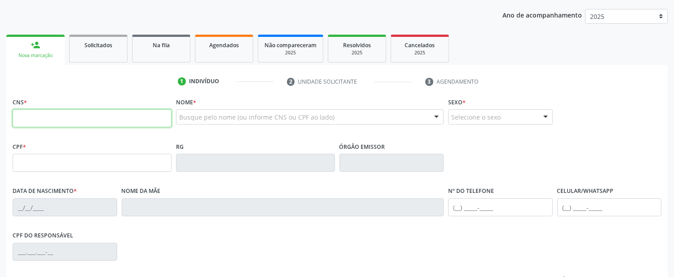
drag, startPoint x: 53, startPoint y: 216, endPoint x: 36, endPoint y: 119, distance: 98.8
click at [36, 119] on input "text" at bounding box center [92, 118] width 159 height 18
type input "707 4000 3040 1974"
type input "122.424.804-05"
type input "1[DATE]"
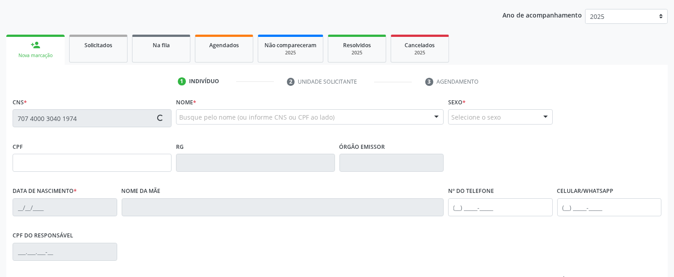
type input "Janiclea [PERSON_NAME] [PERSON_NAME]"
type input "[PHONE_NUMBER]"
type input "093.099.284-92"
type input "S/N"
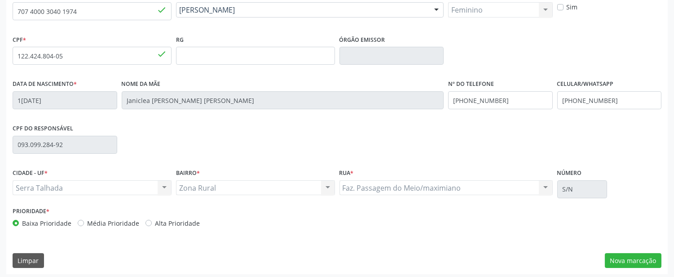
scroll to position [209, 0]
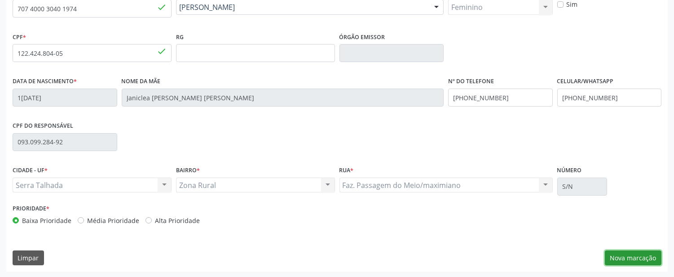
click at [627, 256] on button "Nova marcação" at bounding box center [633, 257] width 57 height 15
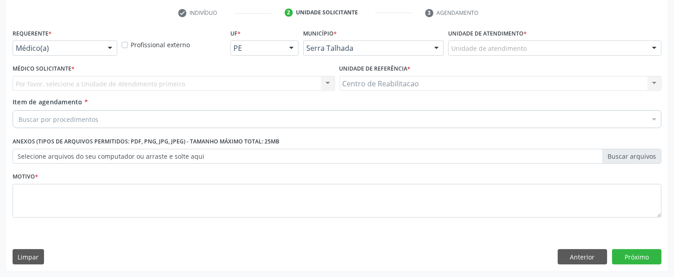
scroll to position [168, 0]
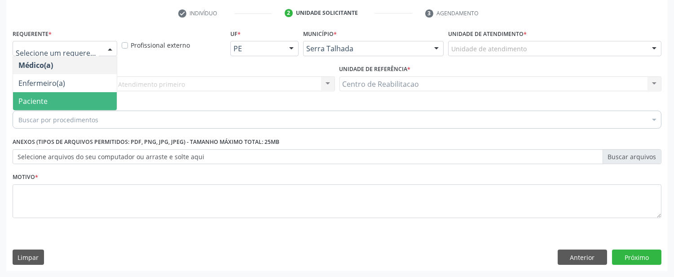
click at [50, 92] on span "Paciente" at bounding box center [65, 101] width 104 height 18
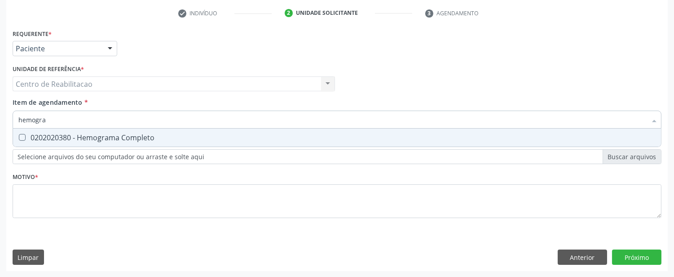
type input "hemogram"
click at [24, 136] on Completo at bounding box center [22, 137] width 7 height 7
click at [19, 136] on Completo "checkbox" at bounding box center [16, 137] width 6 height 6
checkbox Completo "true"
drag, startPoint x: 57, startPoint y: 115, endPoint x: 8, endPoint y: 123, distance: 50.1
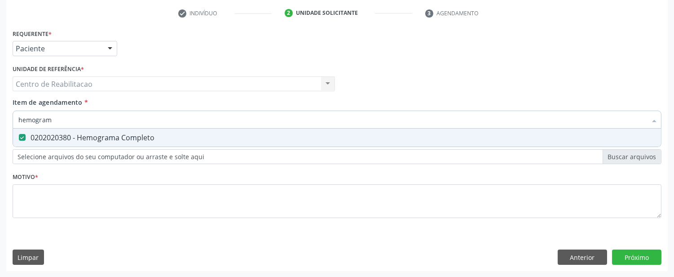
click at [9, 123] on div "Requerente * Paciente Médico(a) Enfermeiro(a) Paciente Nenhum resultado encontr…" at bounding box center [336, 149] width 661 height 244
type input "0"
checkbox Completo "false"
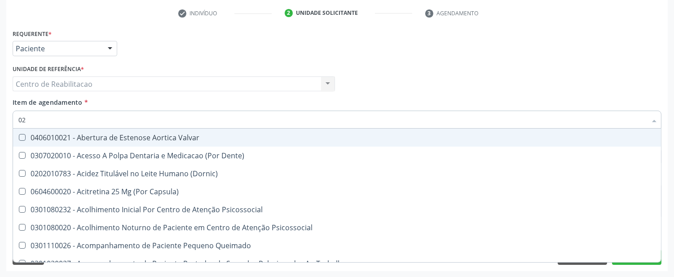
type input "020"
checkbox \(T3\) "true"
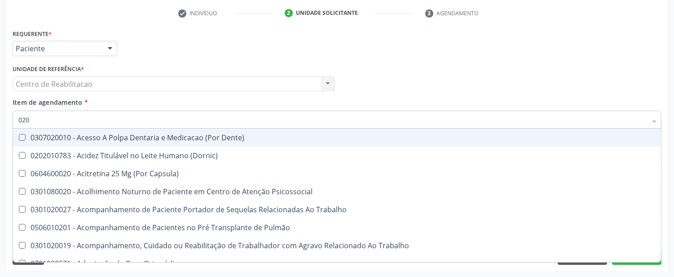
type input "0202"
checkbox Biologica "true"
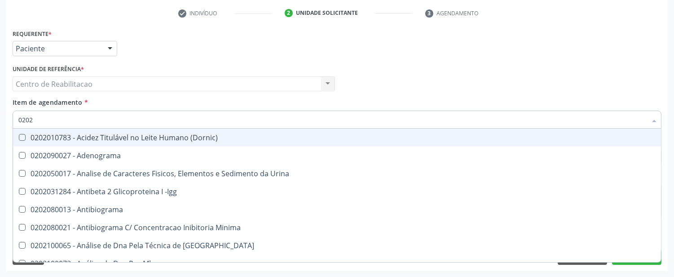
type input "02020"
checkbox Zinco "true"
checkbox Completo "false"
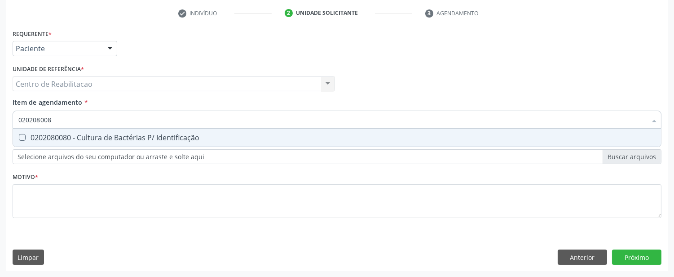
type input "0202080080"
click at [20, 136] on Identificação at bounding box center [22, 137] width 7 height 7
click at [19, 136] on Identificação "checkbox" at bounding box center [16, 137] width 6 height 6
checkbox Identificação "true"
drag, startPoint x: 55, startPoint y: 119, endPoint x: 13, endPoint y: 116, distance: 42.3
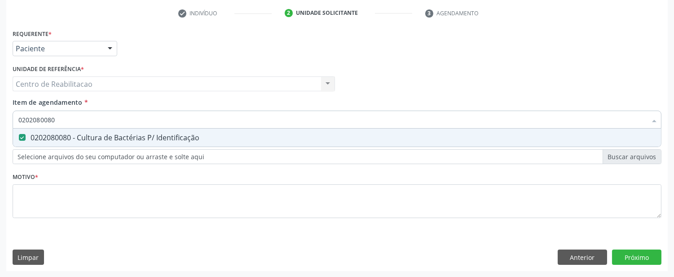
click at [13, 116] on div "0202080080" at bounding box center [337, 119] width 649 height 18
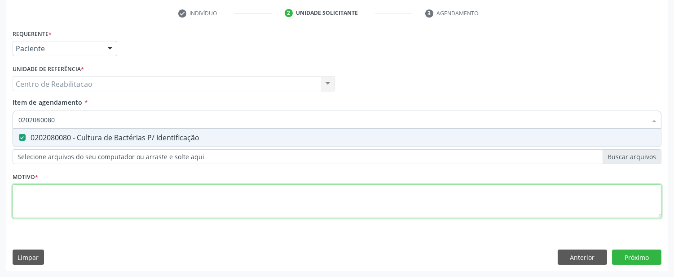
click at [164, 202] on div "Requerente * Paciente Médico(a) Enfermeiro(a) Paciente Nenhum resultado encontr…" at bounding box center [337, 128] width 649 height 203
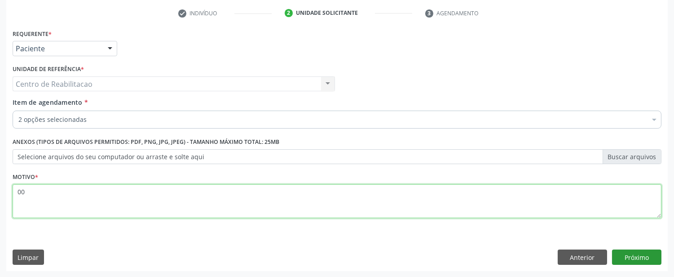
type textarea "00"
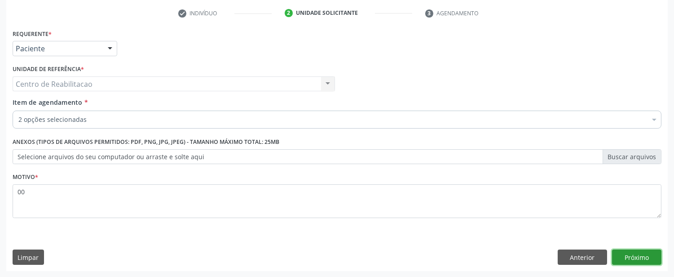
click at [624, 261] on button "Próximo" at bounding box center [636, 256] width 49 height 15
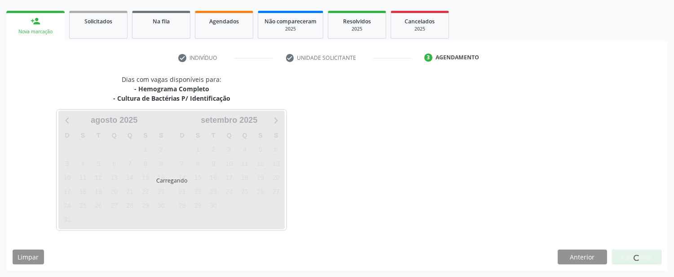
scroll to position [123, 0]
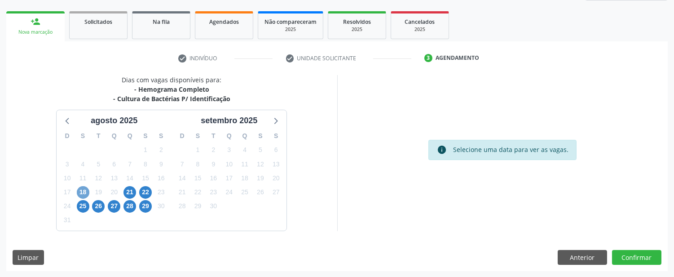
click at [83, 191] on span "18" at bounding box center [83, 192] width 13 height 13
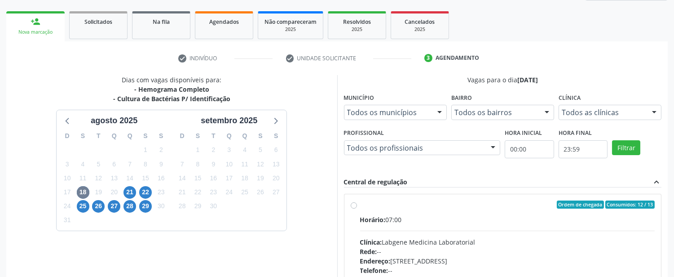
click at [349, 204] on div "Ordem de chegada Consumidos: 12 / 13 Horário: 07:00 Clínica: Labgene Medicina L…" at bounding box center [502, 269] width 317 height 150
radio input "true"
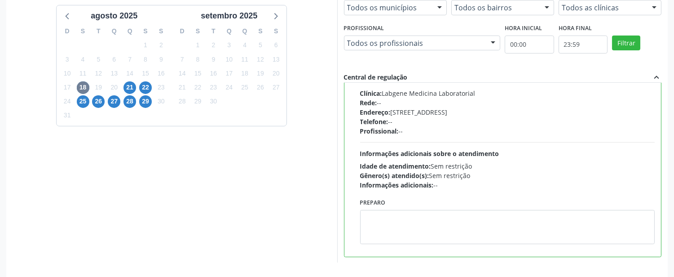
scroll to position [259, 0]
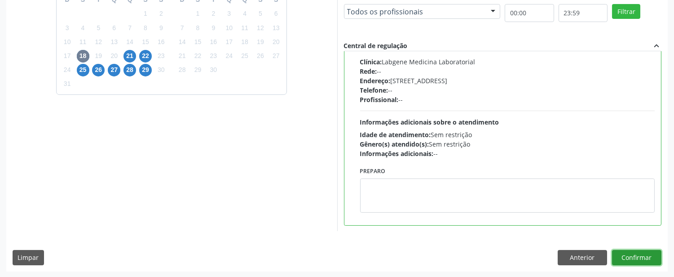
click at [626, 250] on button "Confirmar" at bounding box center [636, 257] width 49 height 15
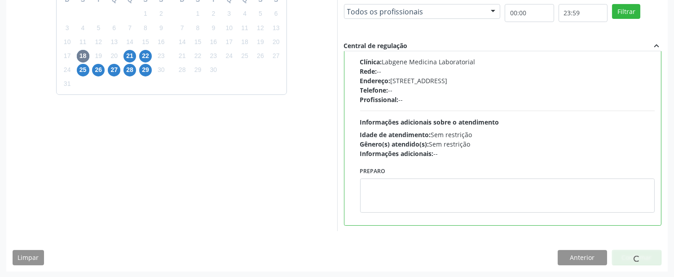
scroll to position [19, 0]
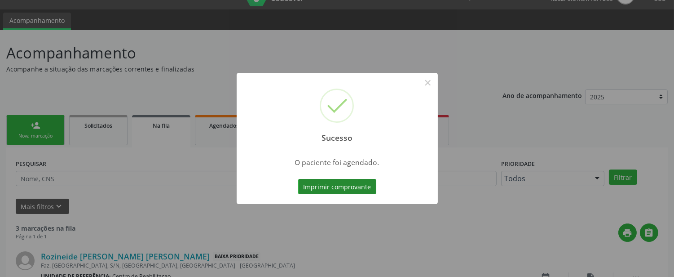
click at [360, 190] on button "Imprimir comprovante" at bounding box center [337, 186] width 78 height 15
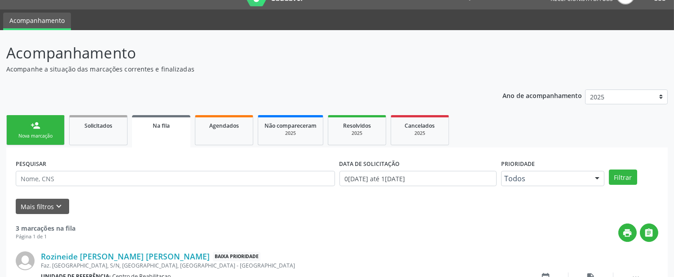
click at [29, 136] on div "Nova marcação" at bounding box center [35, 135] width 45 height 7
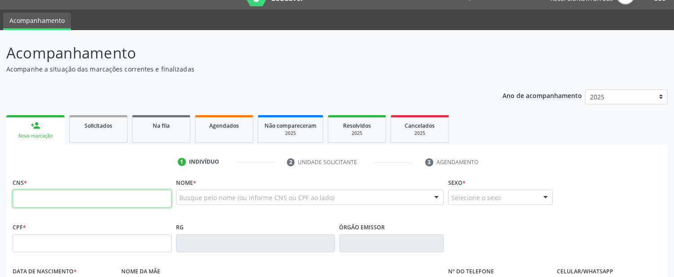
click at [57, 195] on input "text" at bounding box center [92, 199] width 159 height 18
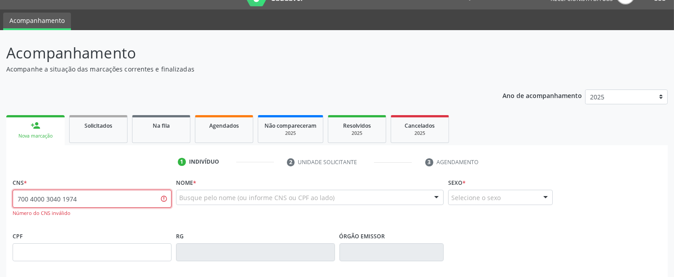
drag, startPoint x: 85, startPoint y: 190, endPoint x: 0, endPoint y: 184, distance: 85.5
click at [0, 184] on div "Acompanhamento Acompanhe a situação das marcações correntes e finalizadas Relat…" at bounding box center [337, 253] width 674 height 446
type input "707 4000 3040 1974"
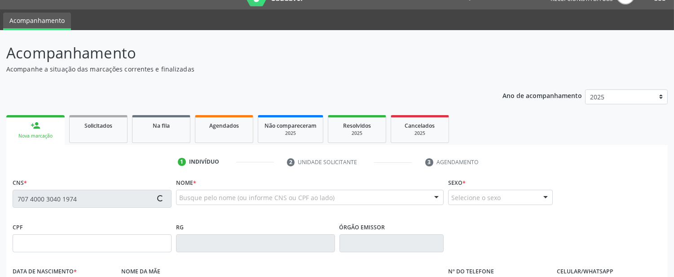
type input "122.424.804-05"
type input "1[DATE]"
type input "Janiclea [PERSON_NAME] [PERSON_NAME]"
type input "[PHONE_NUMBER]"
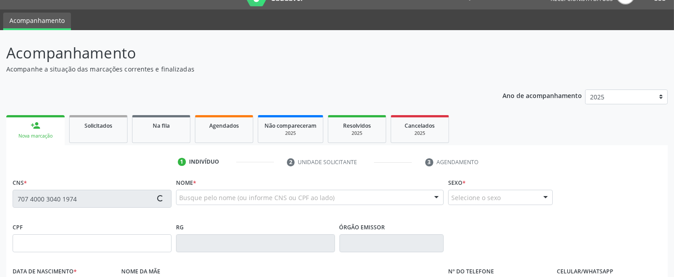
type input "093.099.284-92"
type input "S/N"
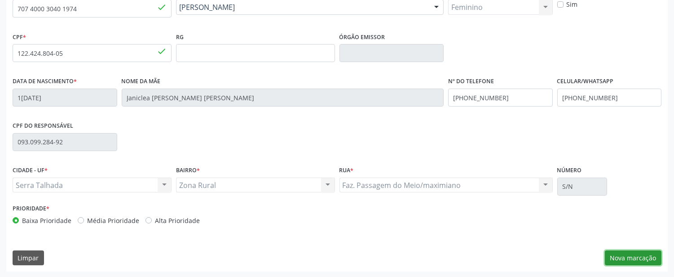
click at [620, 257] on button "Nova marcação" at bounding box center [633, 257] width 57 height 15
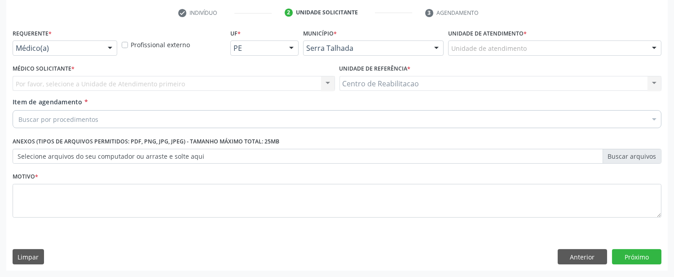
scroll to position [168, 0]
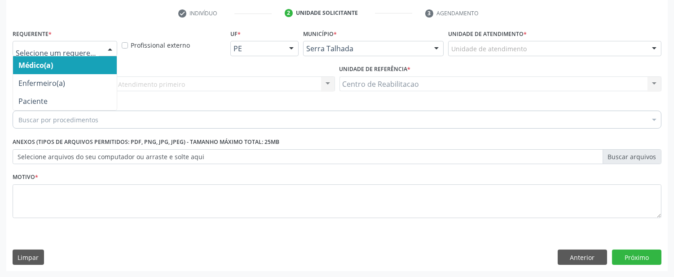
click at [52, 55] on div at bounding box center [65, 48] width 105 height 15
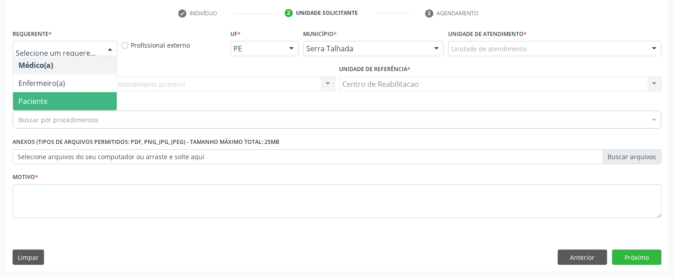
click at [39, 96] on span "Paciente" at bounding box center [32, 101] width 29 height 10
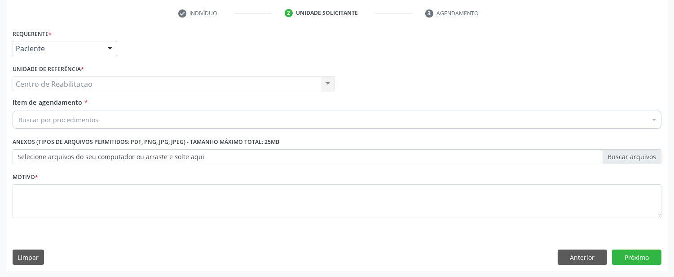
click at [62, 84] on div "Centro de Reabilitacao Centro de Reabilitacao Nenhum resultado encontrado para:…" at bounding box center [174, 83] width 322 height 15
click at [59, 114] on div "Buscar por procedimentos" at bounding box center [337, 119] width 649 height 18
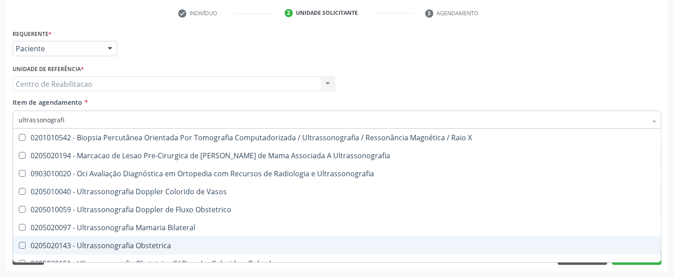
type input "ultrassonografia"
click at [105, 243] on div "0205020143 - Ultrassonografia Obstetrica" at bounding box center [336, 245] width 637 height 7
checkbox Obstetrica "true"
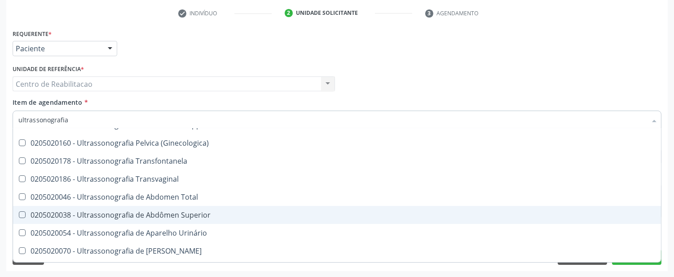
scroll to position [150, 0]
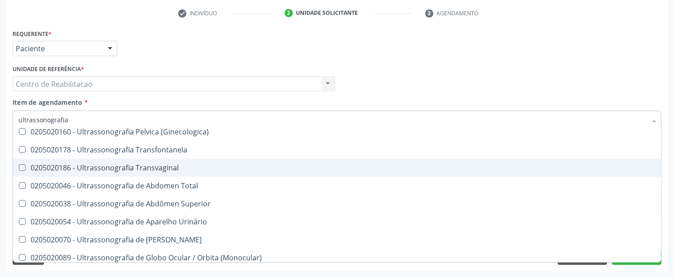
click at [590, 79] on div "Médico Solicitante Por favor, selecione a Unidade de Atendimento primeiro Nenhu…" at bounding box center [336, 79] width 653 height 35
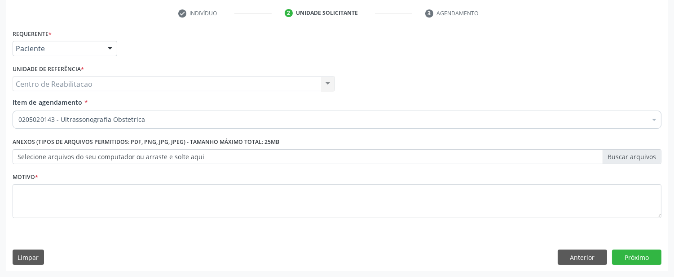
scroll to position [0, 0]
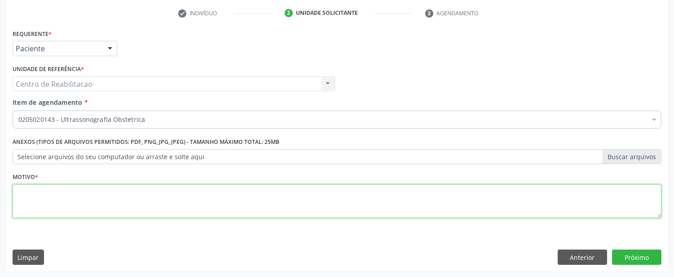
click at [339, 189] on textarea at bounding box center [337, 201] width 649 height 34
type textarea "00"
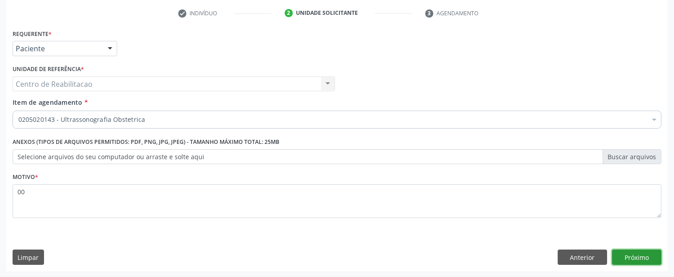
click at [637, 252] on button "Próximo" at bounding box center [636, 256] width 49 height 15
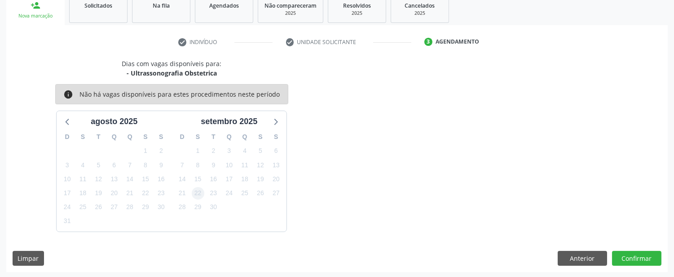
scroll to position [140, 0]
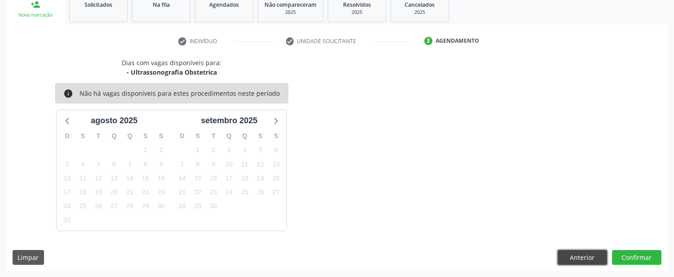
click at [569, 250] on button "Anterior" at bounding box center [582, 257] width 49 height 15
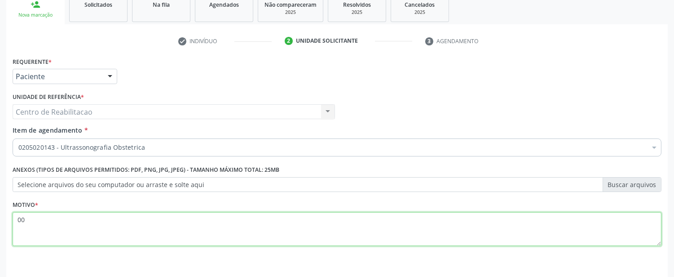
click at [138, 213] on textarea "00" at bounding box center [337, 229] width 649 height 34
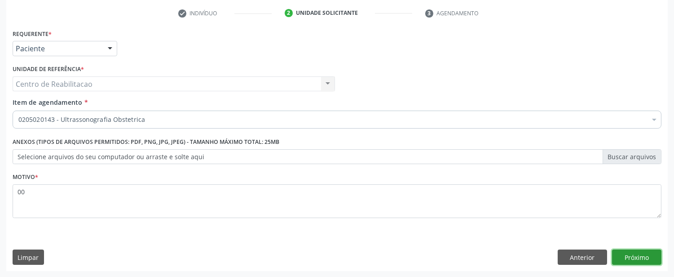
click at [617, 260] on button "Próximo" at bounding box center [636, 256] width 49 height 15
